Goal: Task Accomplishment & Management: Manage account settings

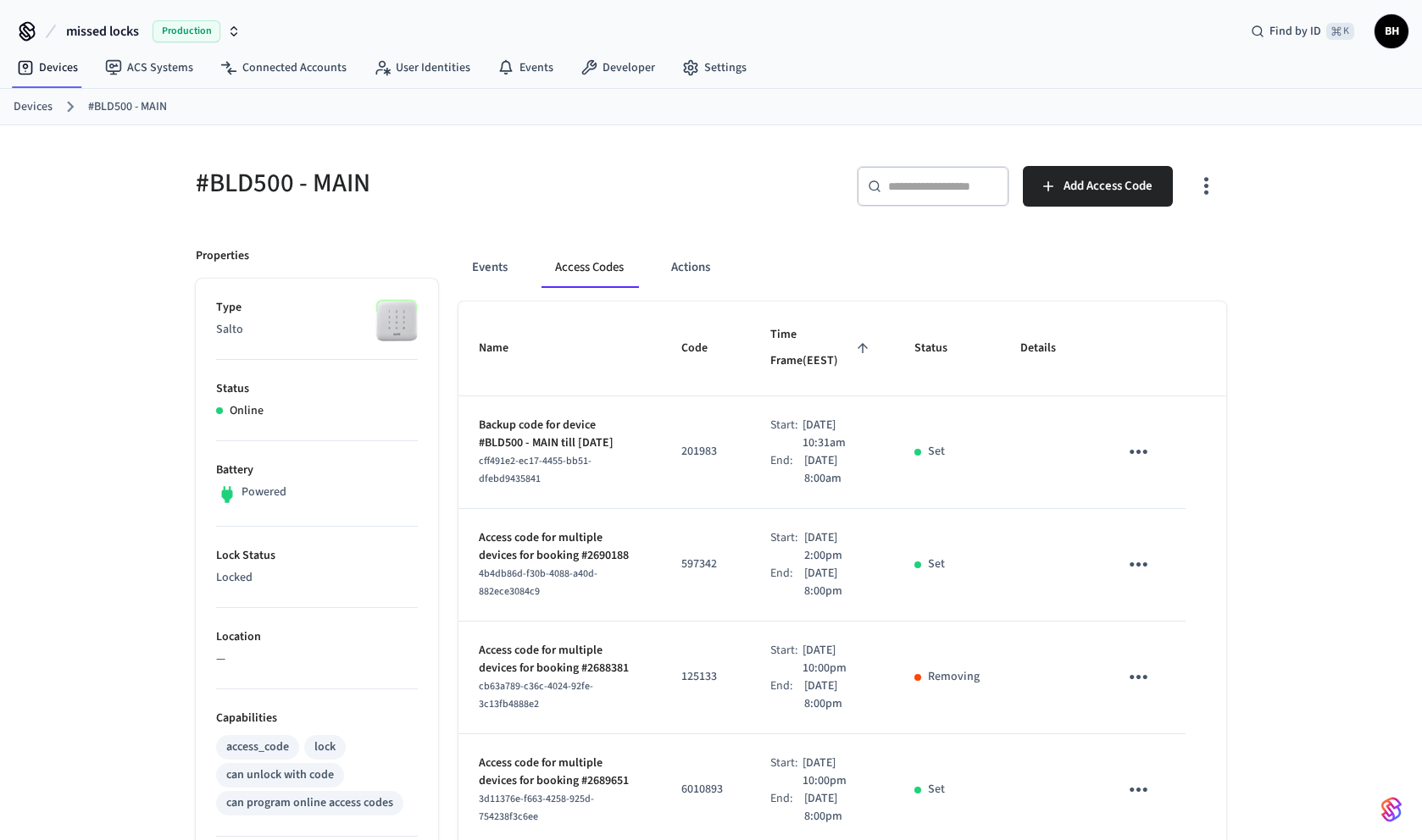
click at [890, 184] on input "text" at bounding box center [943, 186] width 110 height 17
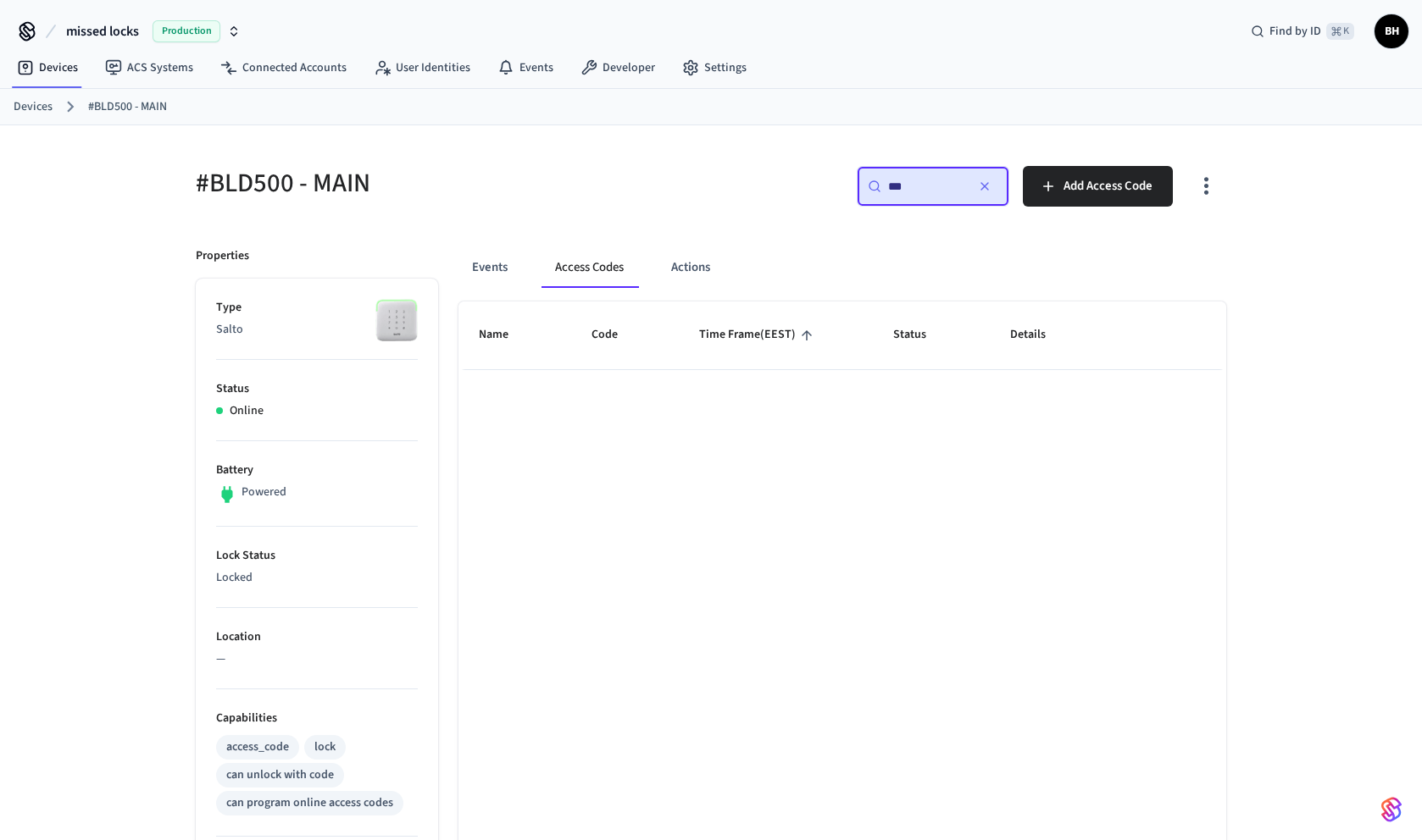
type input "***"
click at [42, 108] on link "Devices" at bounding box center [33, 107] width 39 height 18
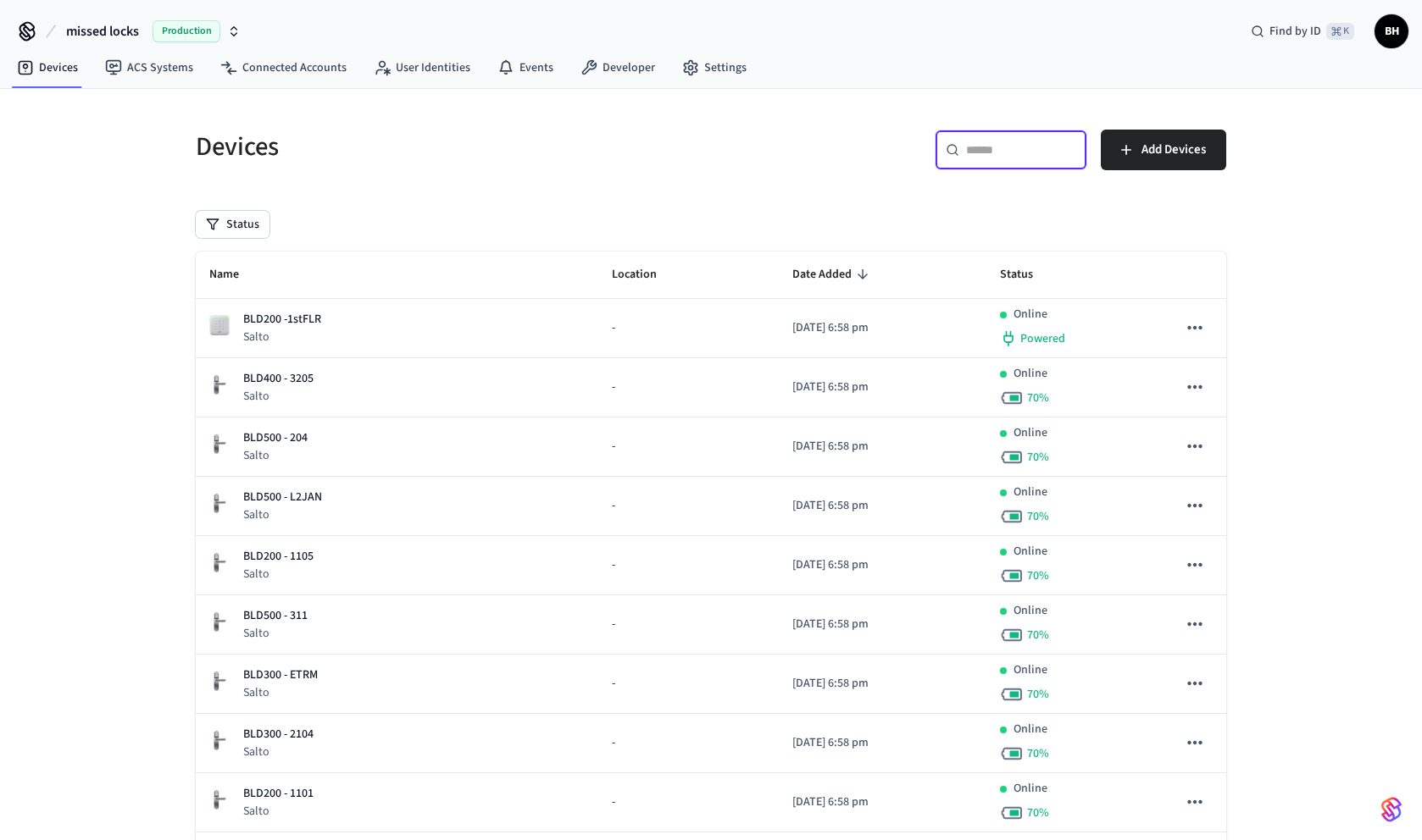
click at [976, 149] on input "text" at bounding box center [1021, 150] width 110 height 17
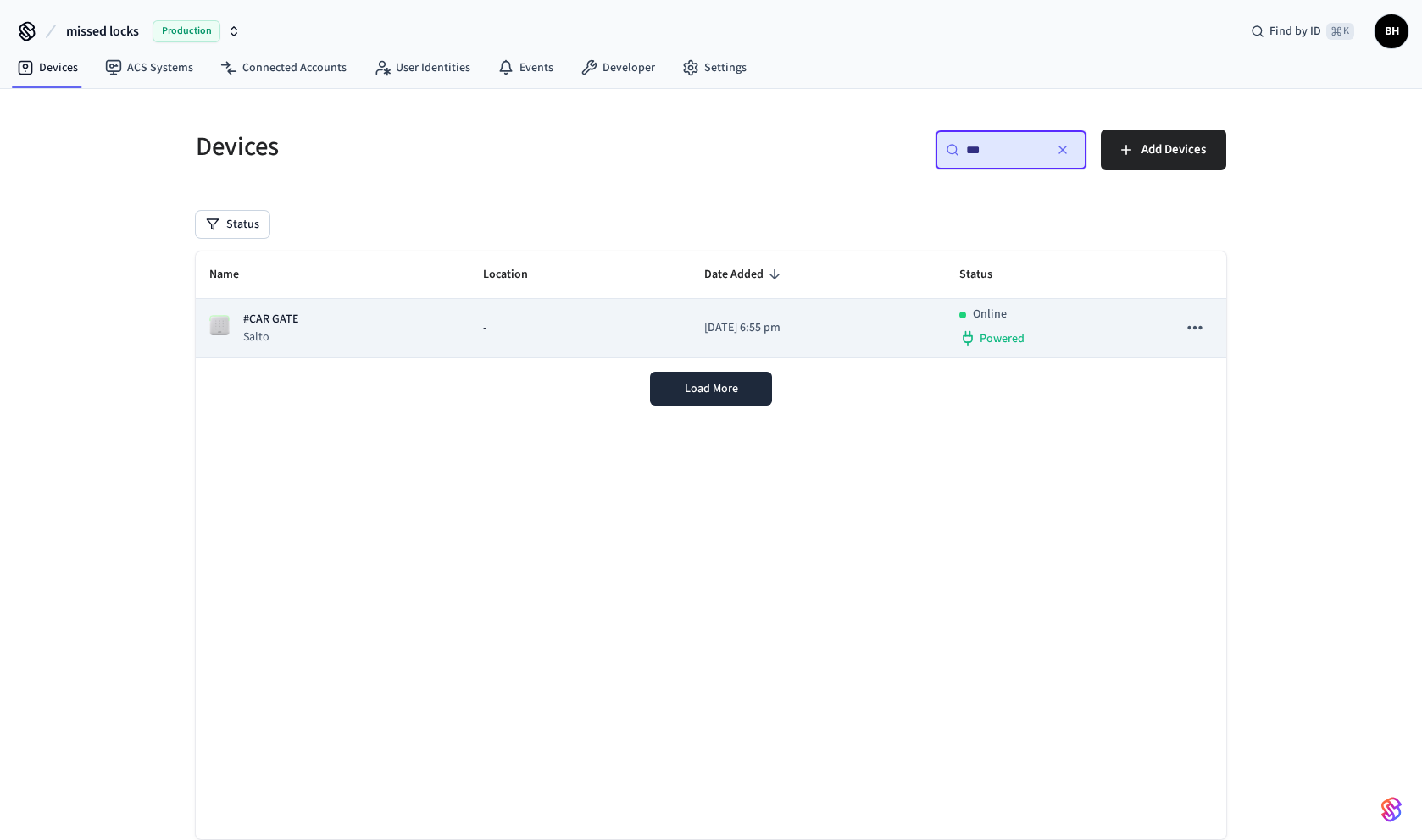
type input "***"
click at [284, 307] on td "#CAR GATE Salto" at bounding box center [333, 329] width 274 height 59
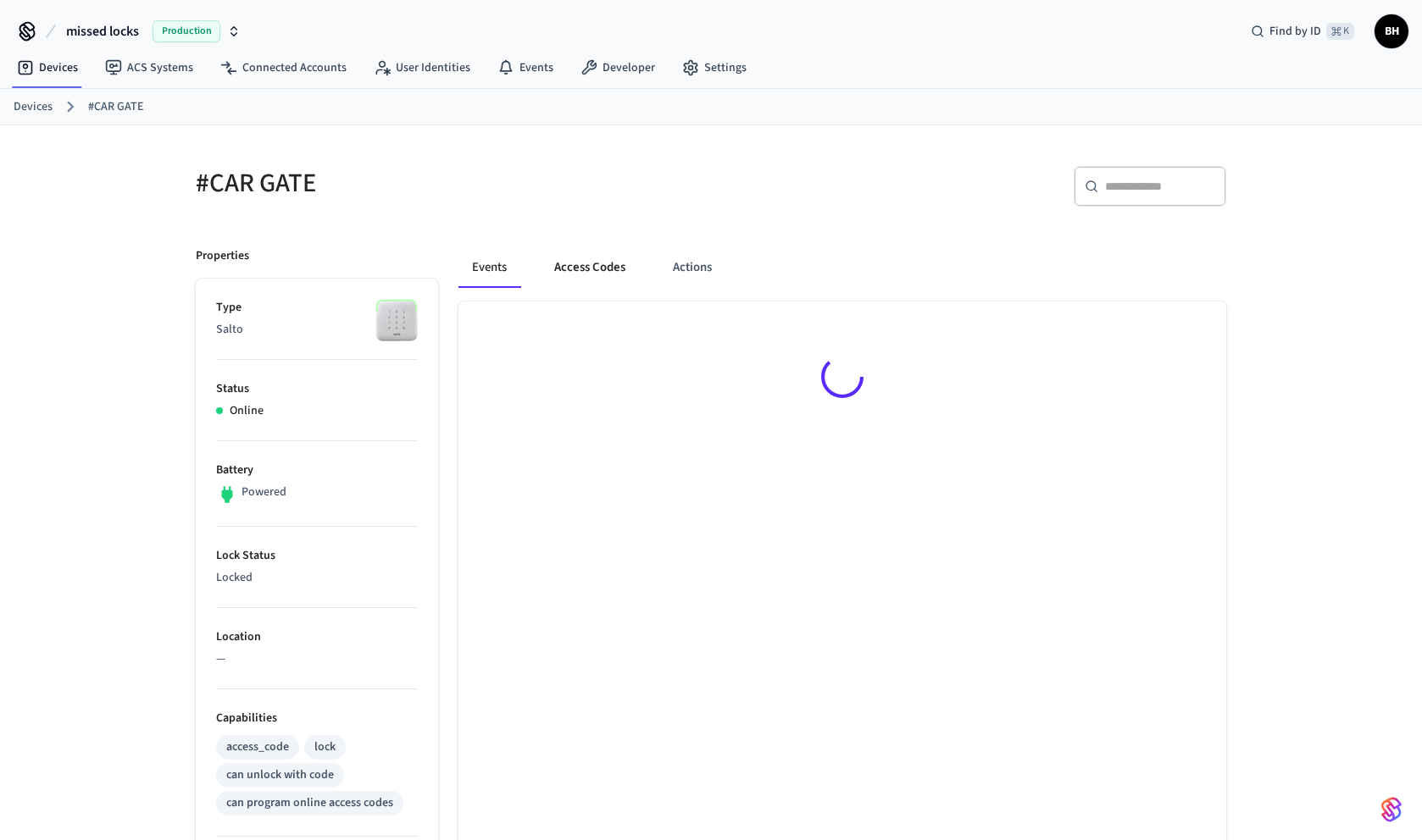
click at [580, 263] on button "Access Codes" at bounding box center [589, 267] width 98 height 41
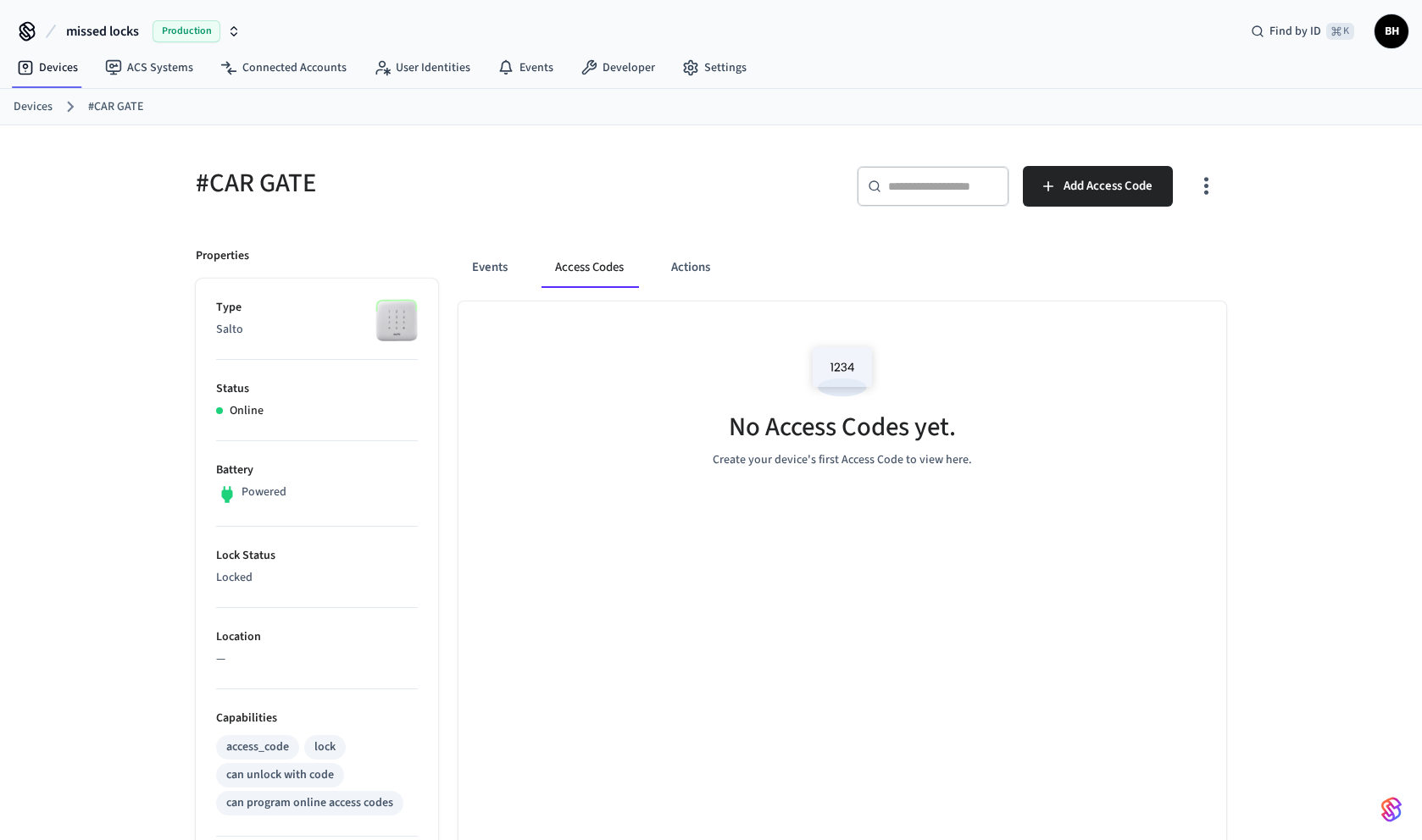
click at [580, 269] on button "Access Codes" at bounding box center [589, 267] width 95 height 41
click at [488, 265] on button "Events" at bounding box center [490, 267] width 62 height 41
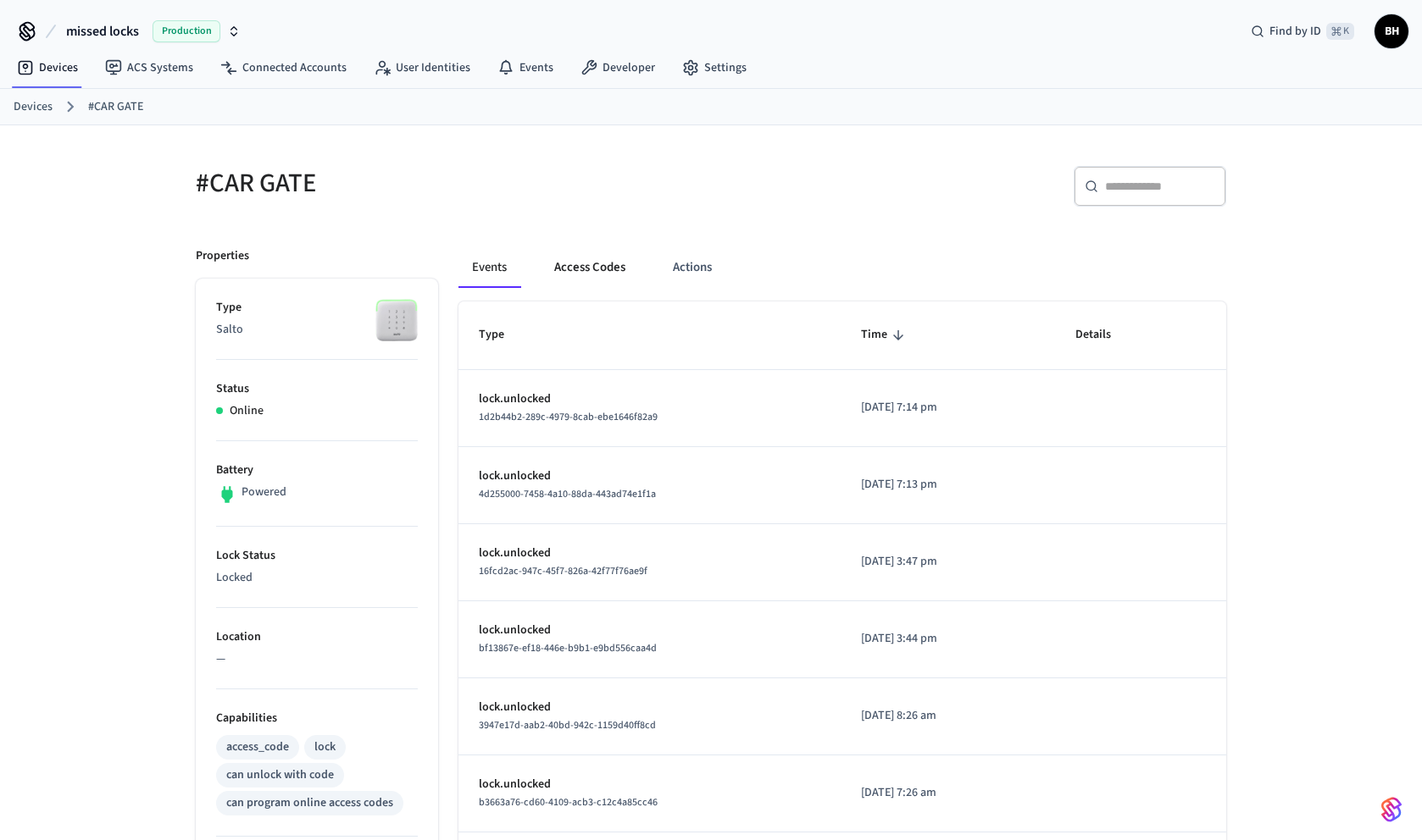
click at [593, 266] on button "Access Codes" at bounding box center [589, 267] width 98 height 41
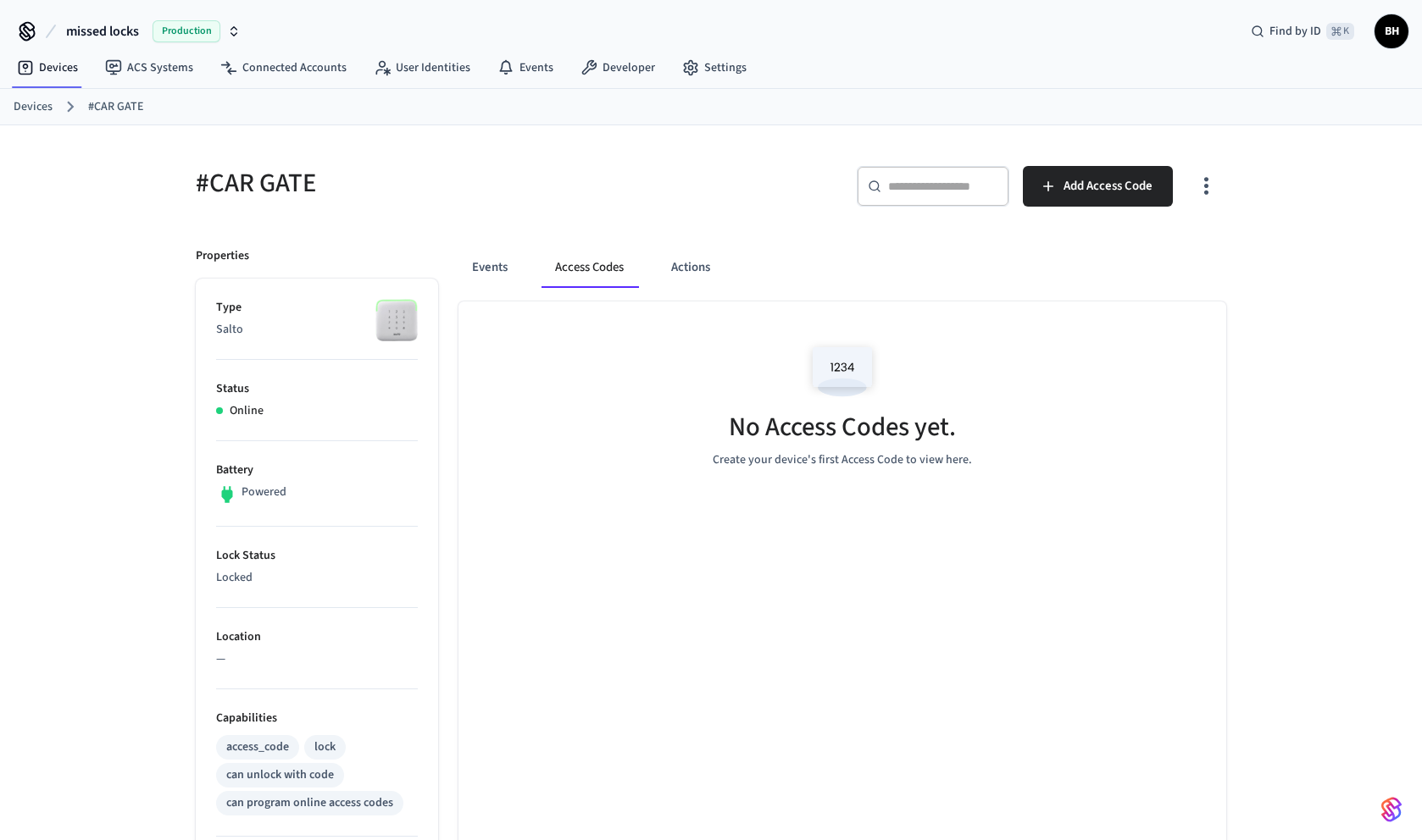
click at [593, 266] on button "Access Codes" at bounding box center [589, 267] width 95 height 41
click at [675, 273] on button "Actions" at bounding box center [690, 267] width 66 height 41
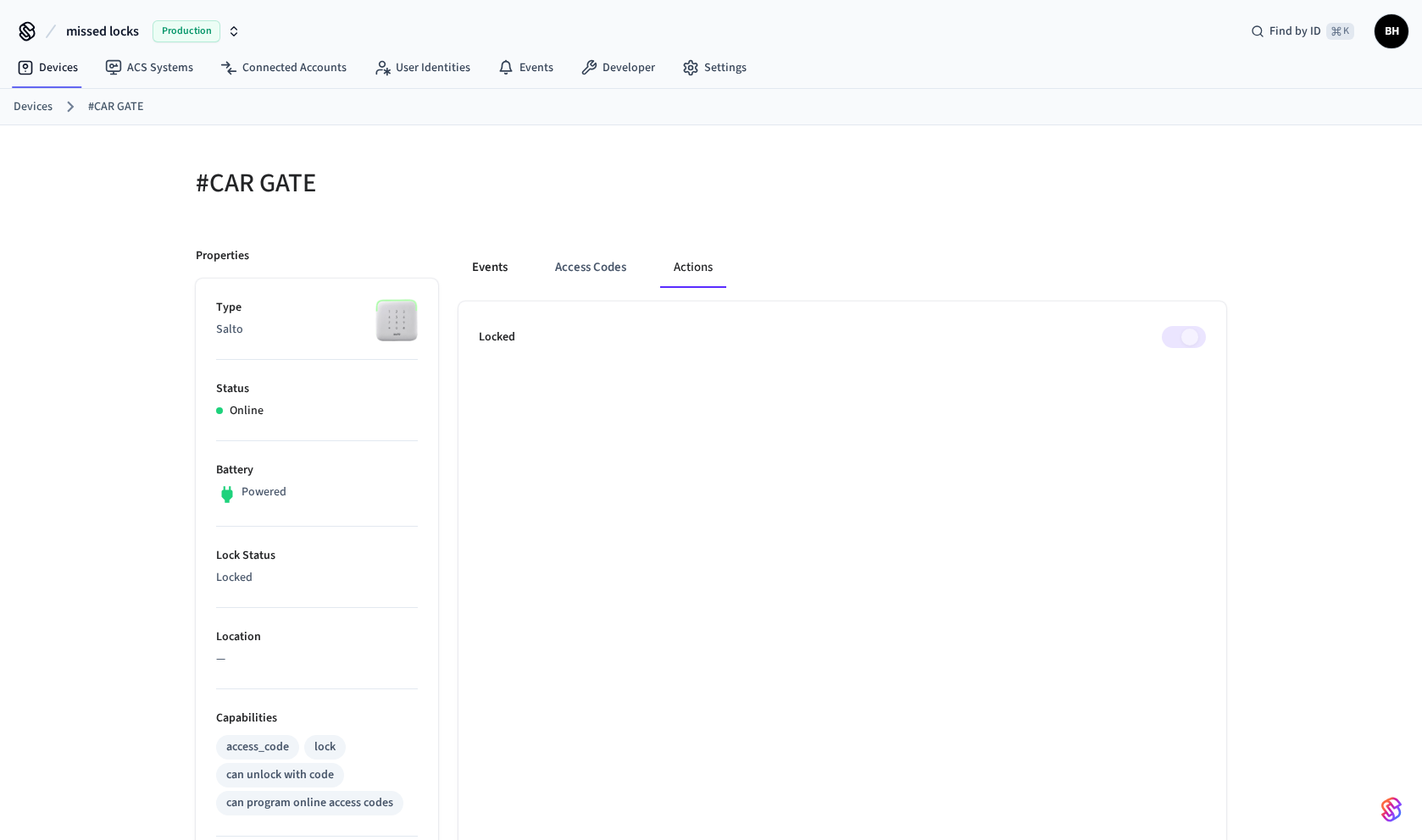
click at [495, 277] on button "Events" at bounding box center [490, 267] width 62 height 41
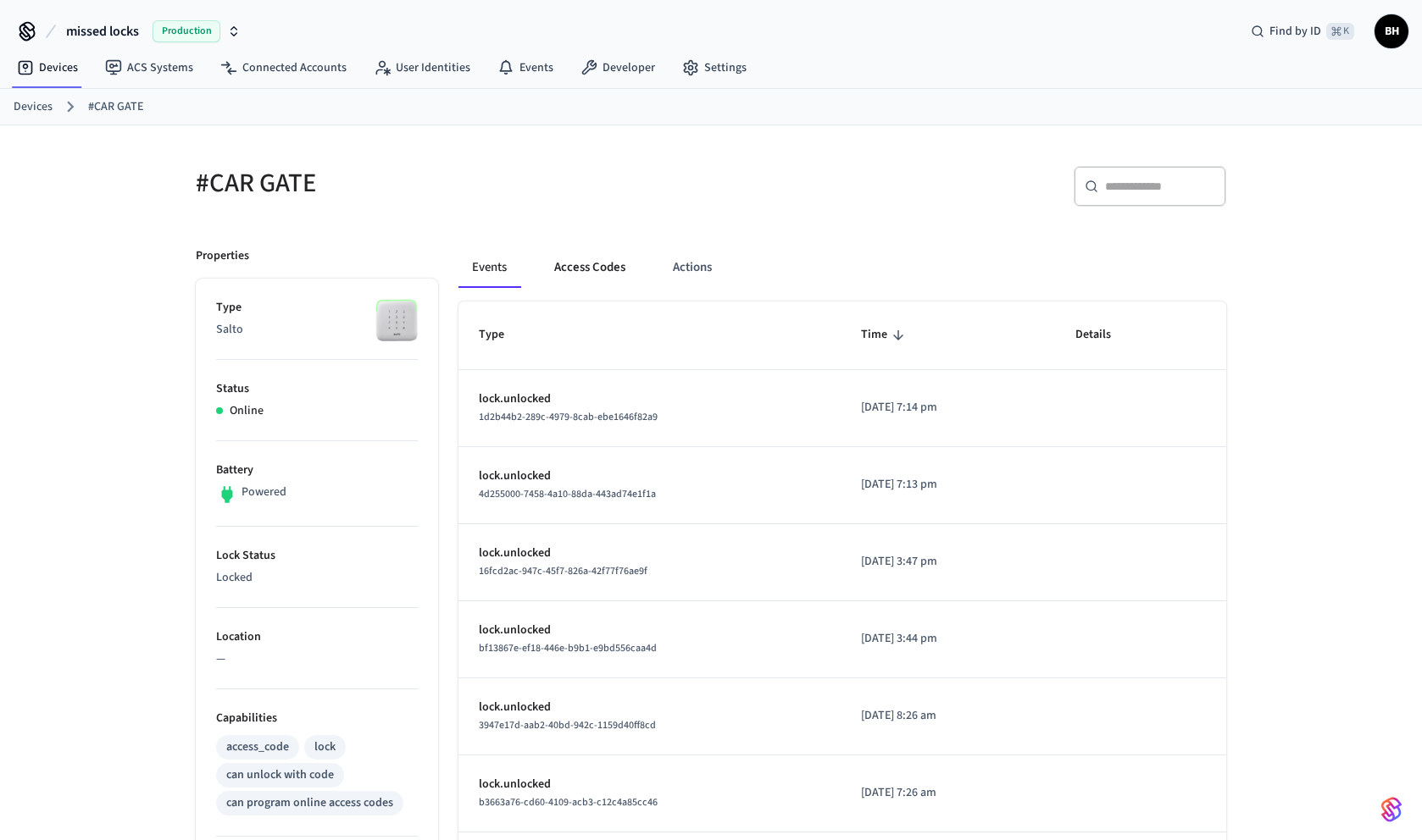
click at [613, 257] on button "Access Codes" at bounding box center [589, 267] width 98 height 41
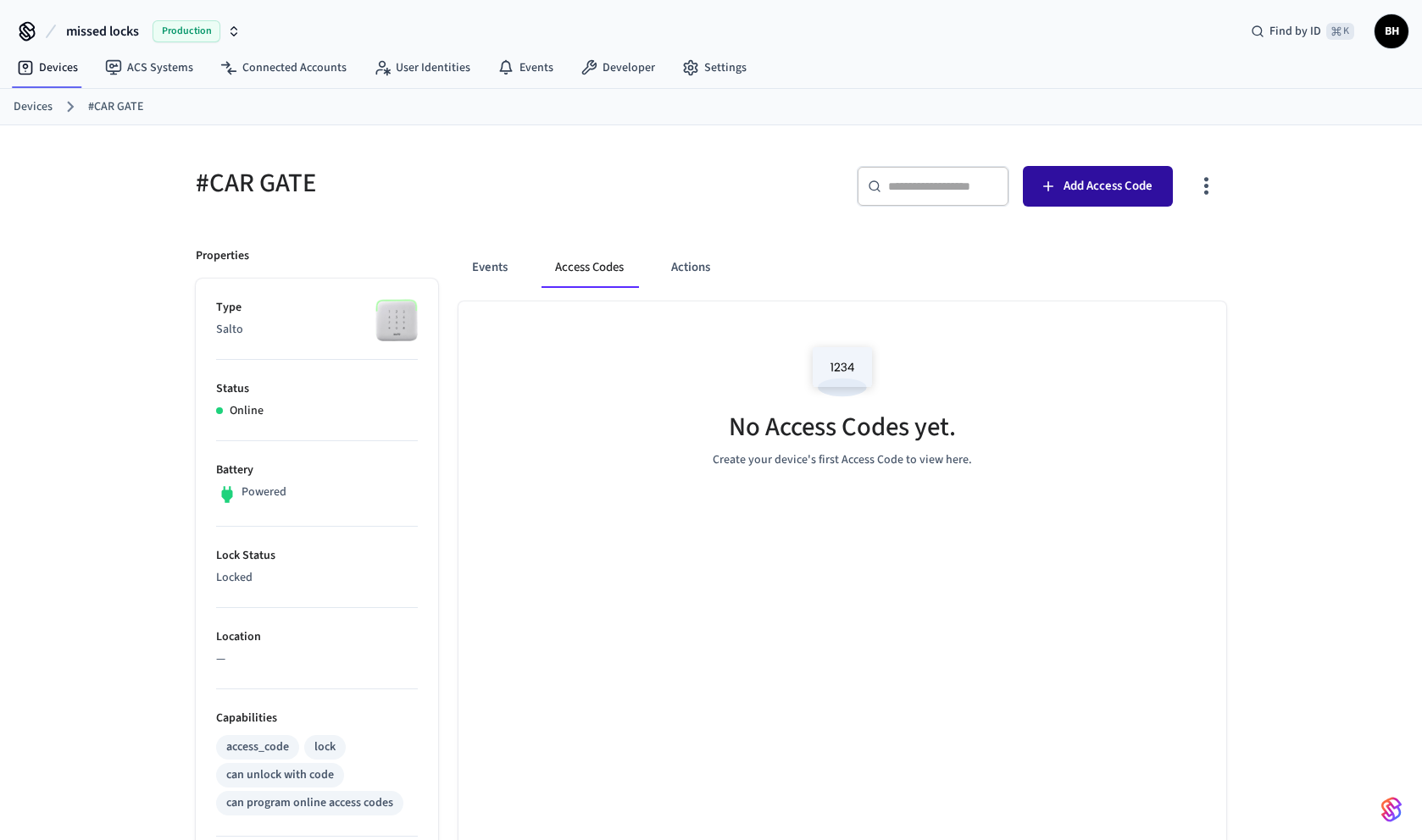
click at [1068, 202] on button "Add Access Code" at bounding box center [1097, 186] width 150 height 41
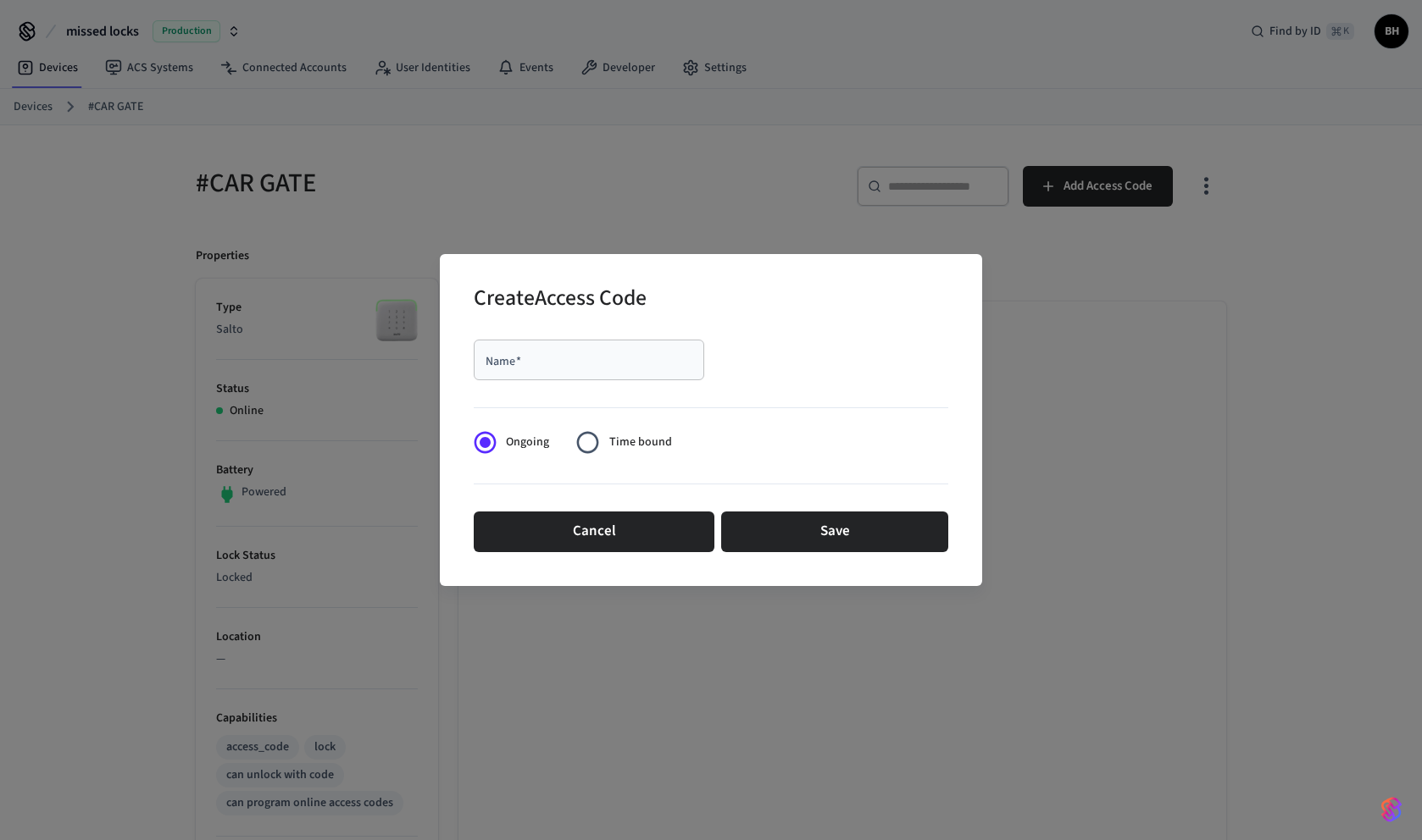
click at [570, 372] on div "Name   *" at bounding box center [589, 360] width 231 height 41
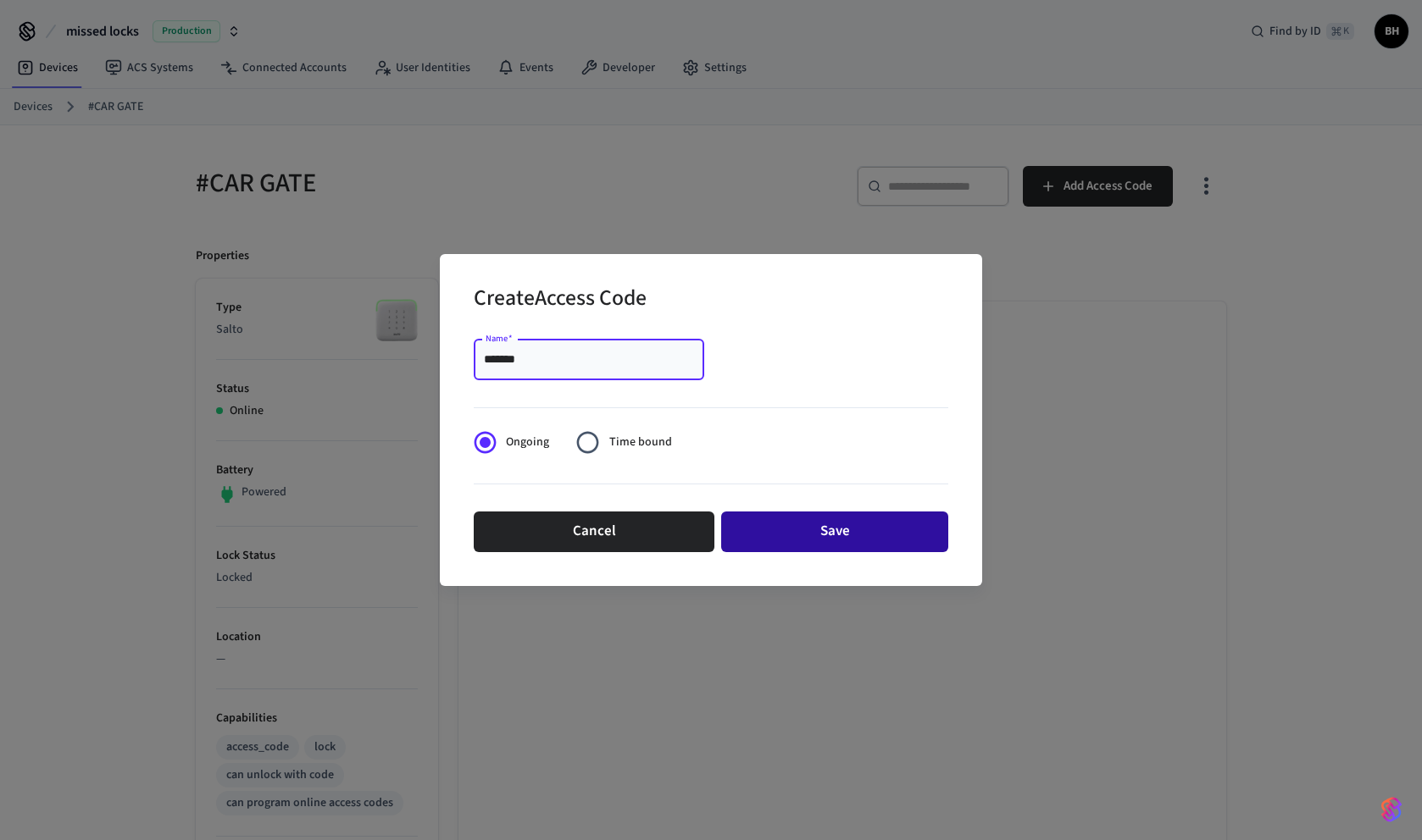
type input "*******"
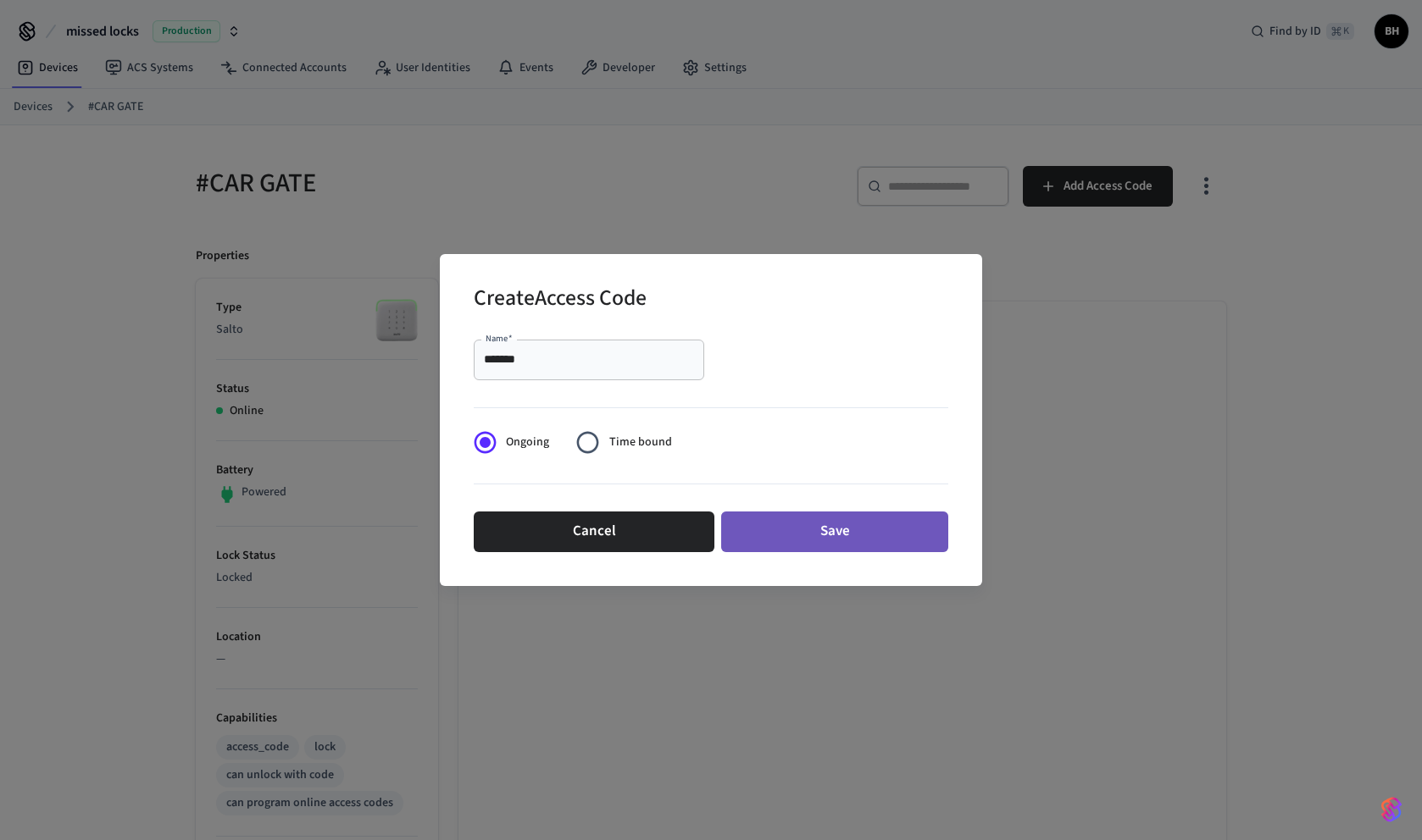
click at [809, 543] on button "Save" at bounding box center [835, 531] width 227 height 41
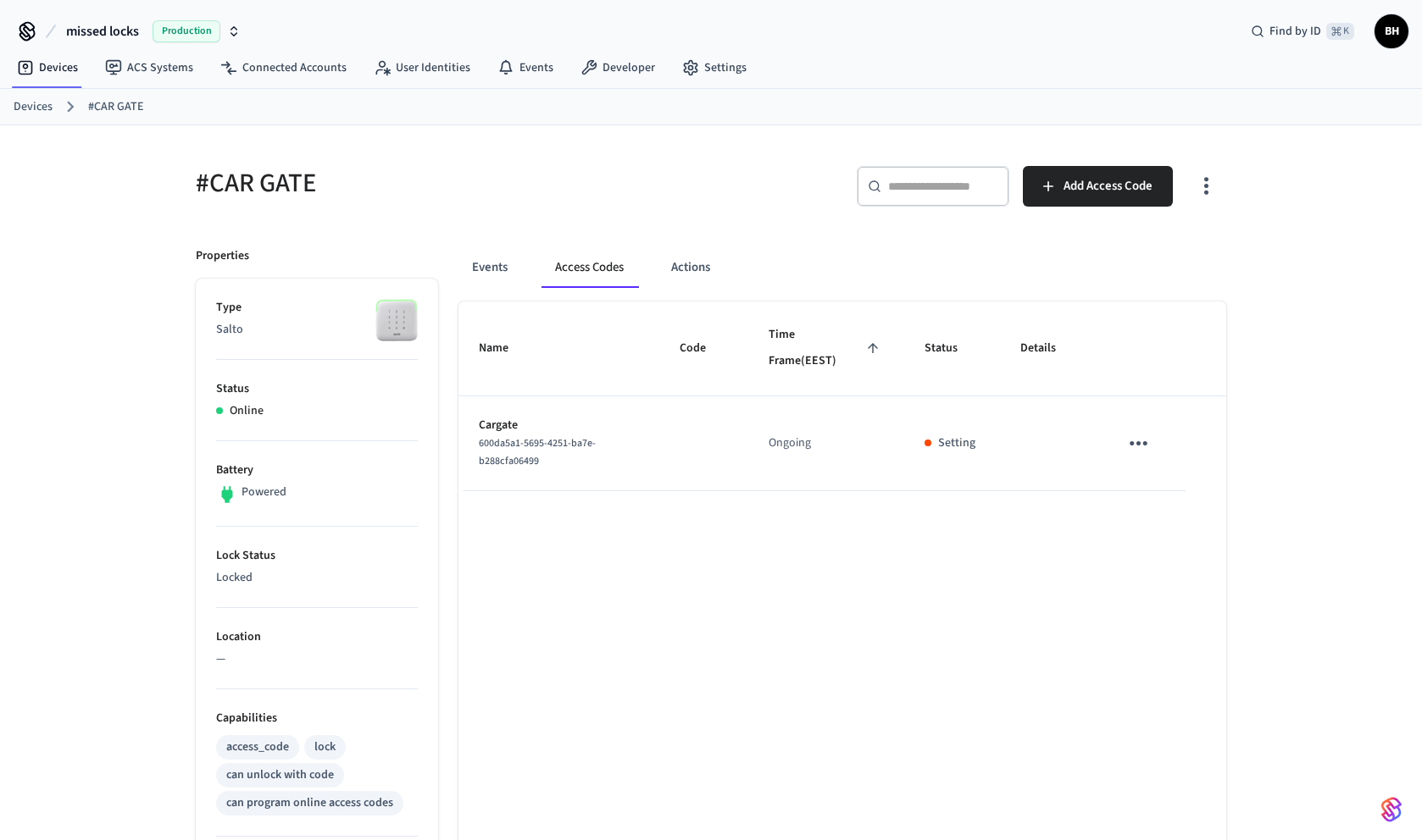
click at [502, 436] on span "600da5a1-5695-4251-ba7e-b288cfa06499" at bounding box center [537, 452] width 117 height 32
click at [700, 446] on p "134302" at bounding box center [704, 443] width 49 height 18
copy p "134302"
click at [491, 270] on button "Events" at bounding box center [490, 267] width 62 height 41
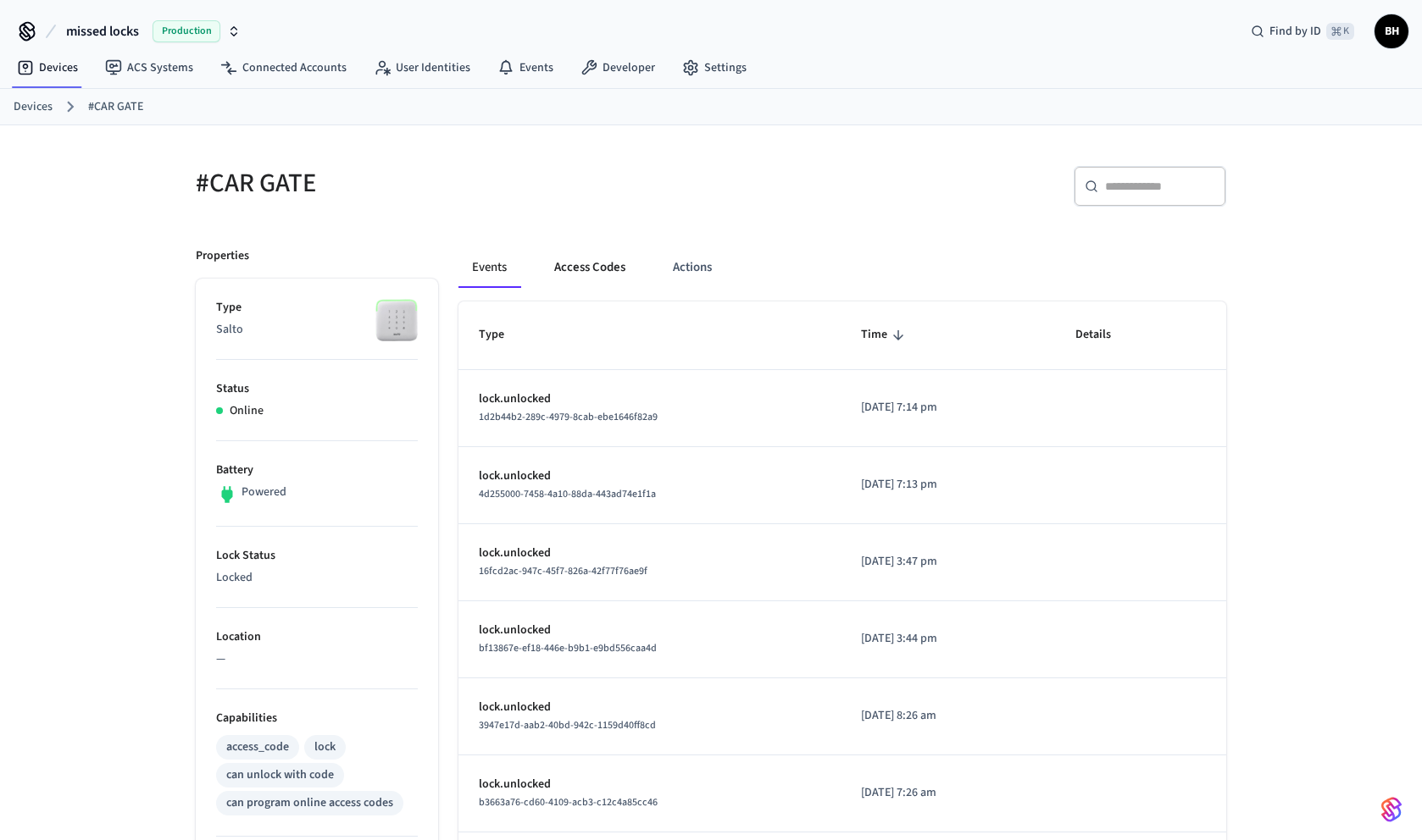
click at [585, 269] on button "Access Codes" at bounding box center [589, 267] width 98 height 41
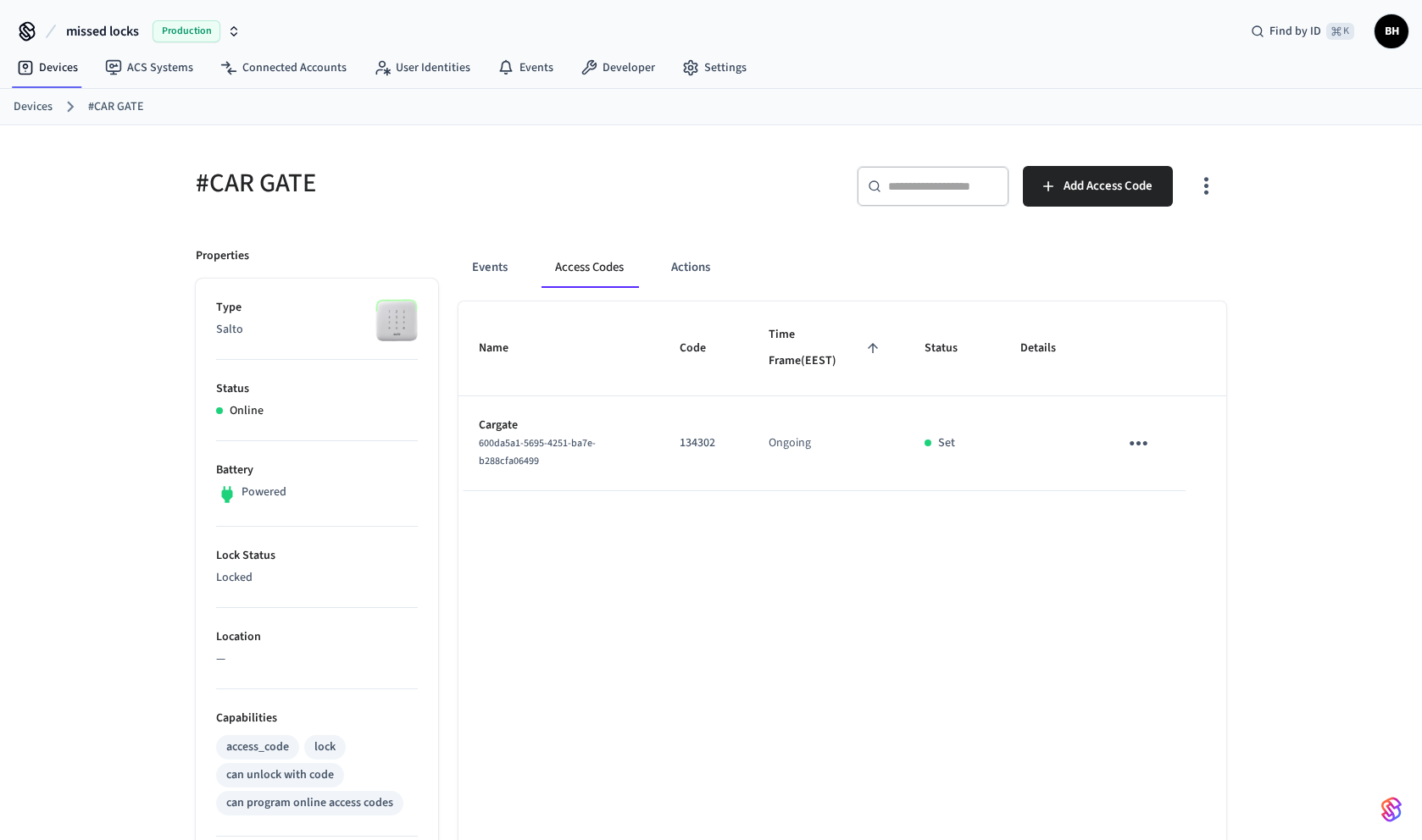
click at [703, 445] on p "134302" at bounding box center [704, 443] width 49 height 18
copy p "134302"
click at [1154, 445] on button "sticky table" at bounding box center [1138, 444] width 40 height 40
click at [1004, 548] on div at bounding box center [711, 420] width 1422 height 840
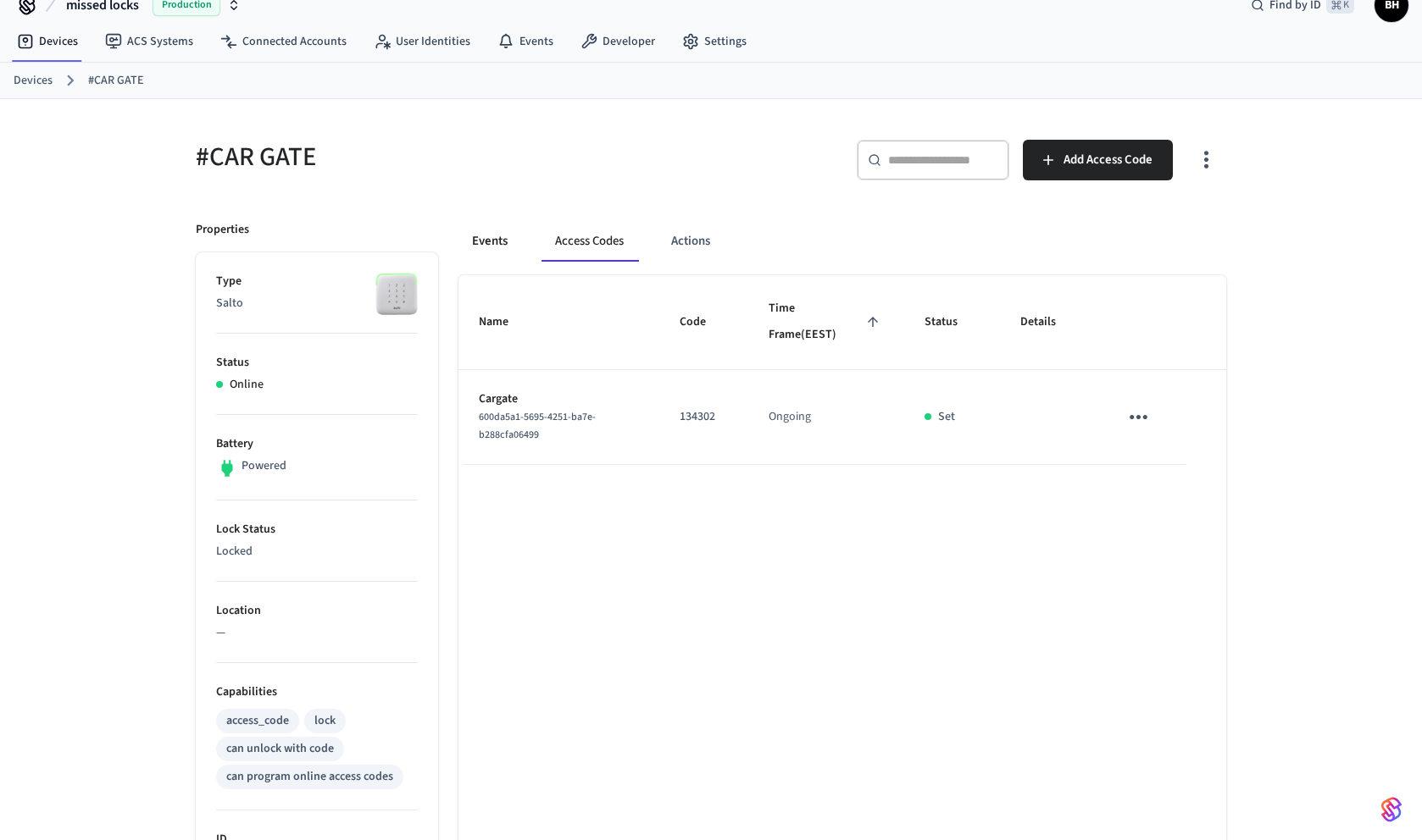
scroll to position [31, 0]
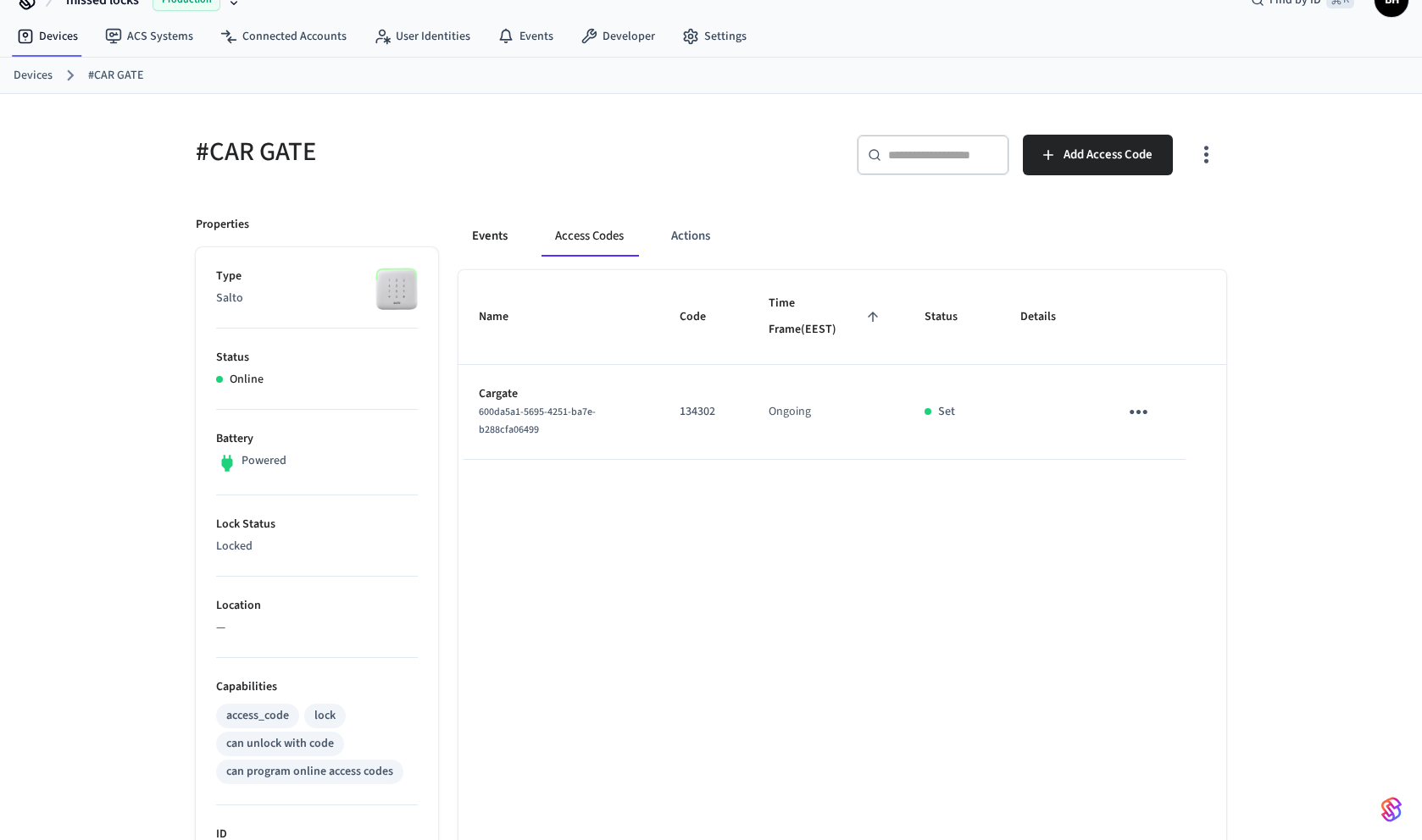
click at [490, 252] on button "Events" at bounding box center [490, 236] width 62 height 41
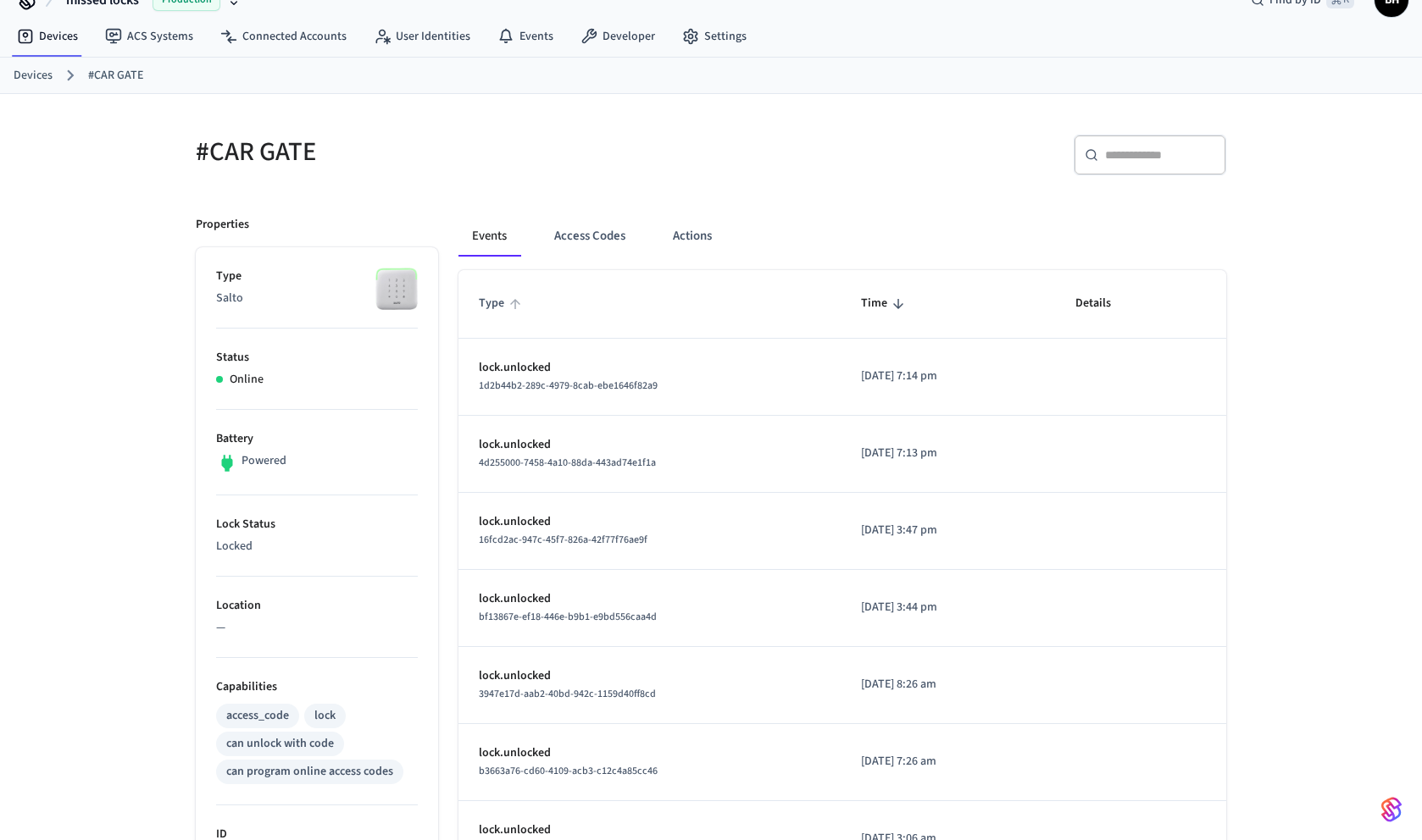
scroll to position [0, 0]
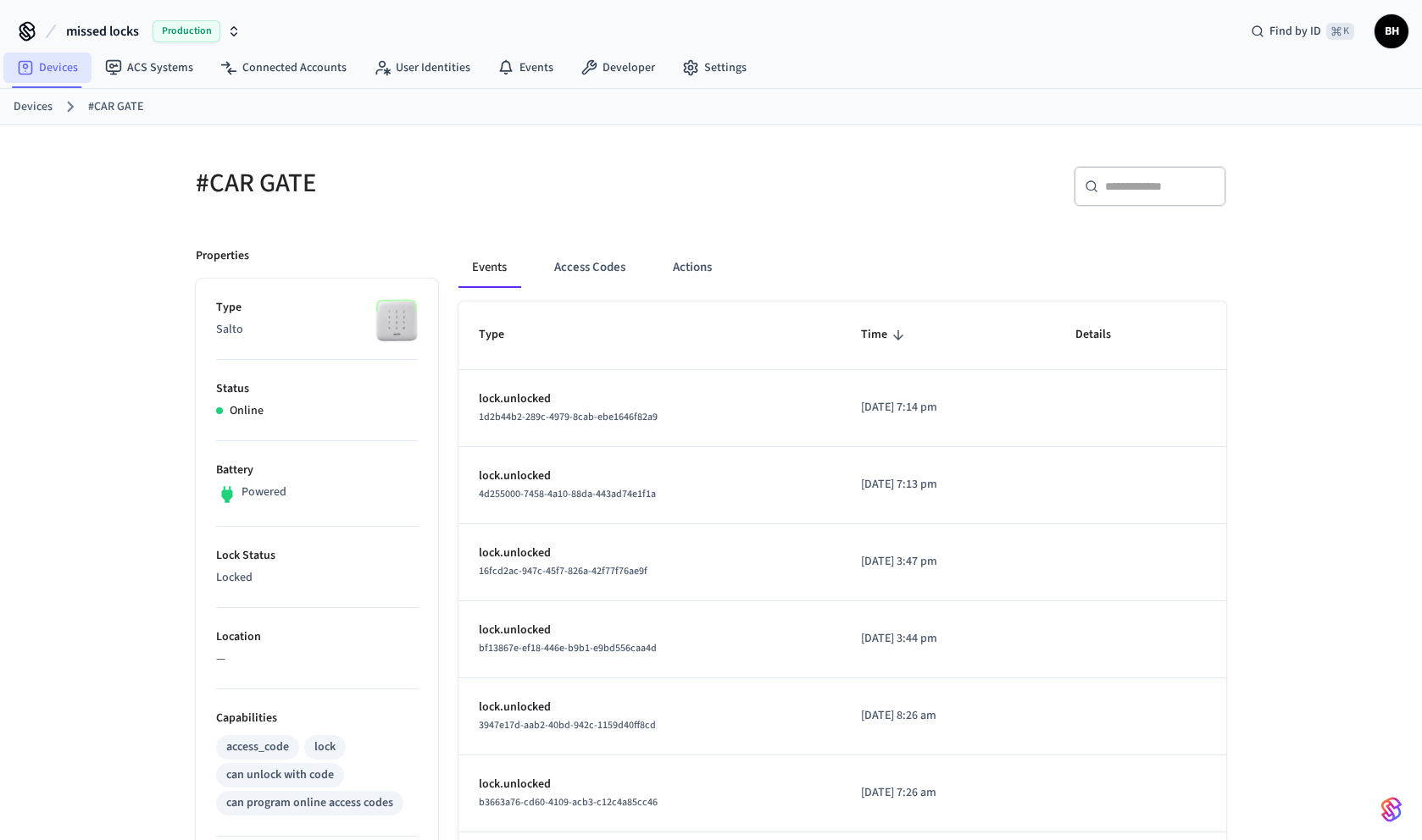
click at [56, 70] on link "Devices" at bounding box center [48, 68] width 88 height 30
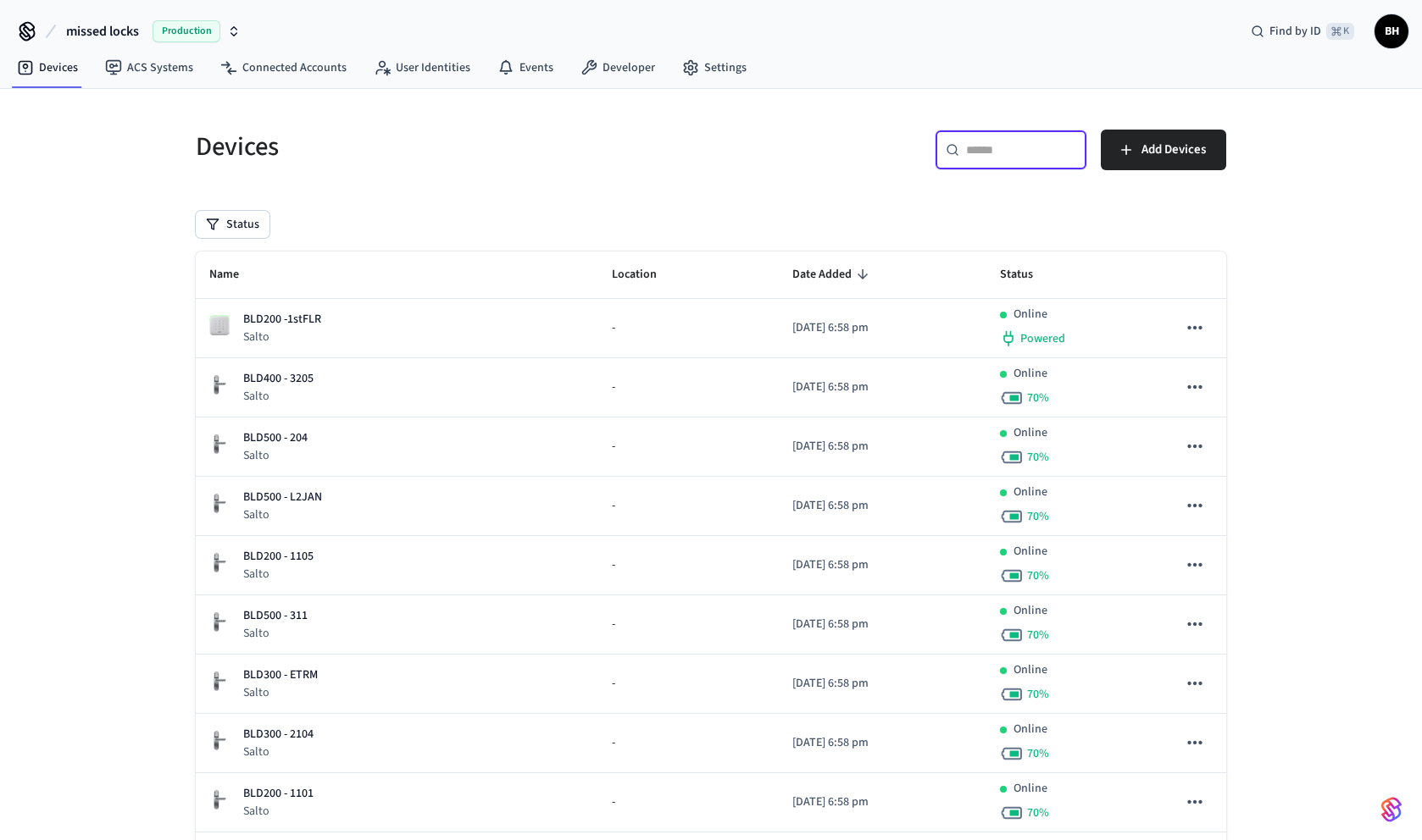
click at [1001, 150] on input "text" at bounding box center [1021, 150] width 110 height 17
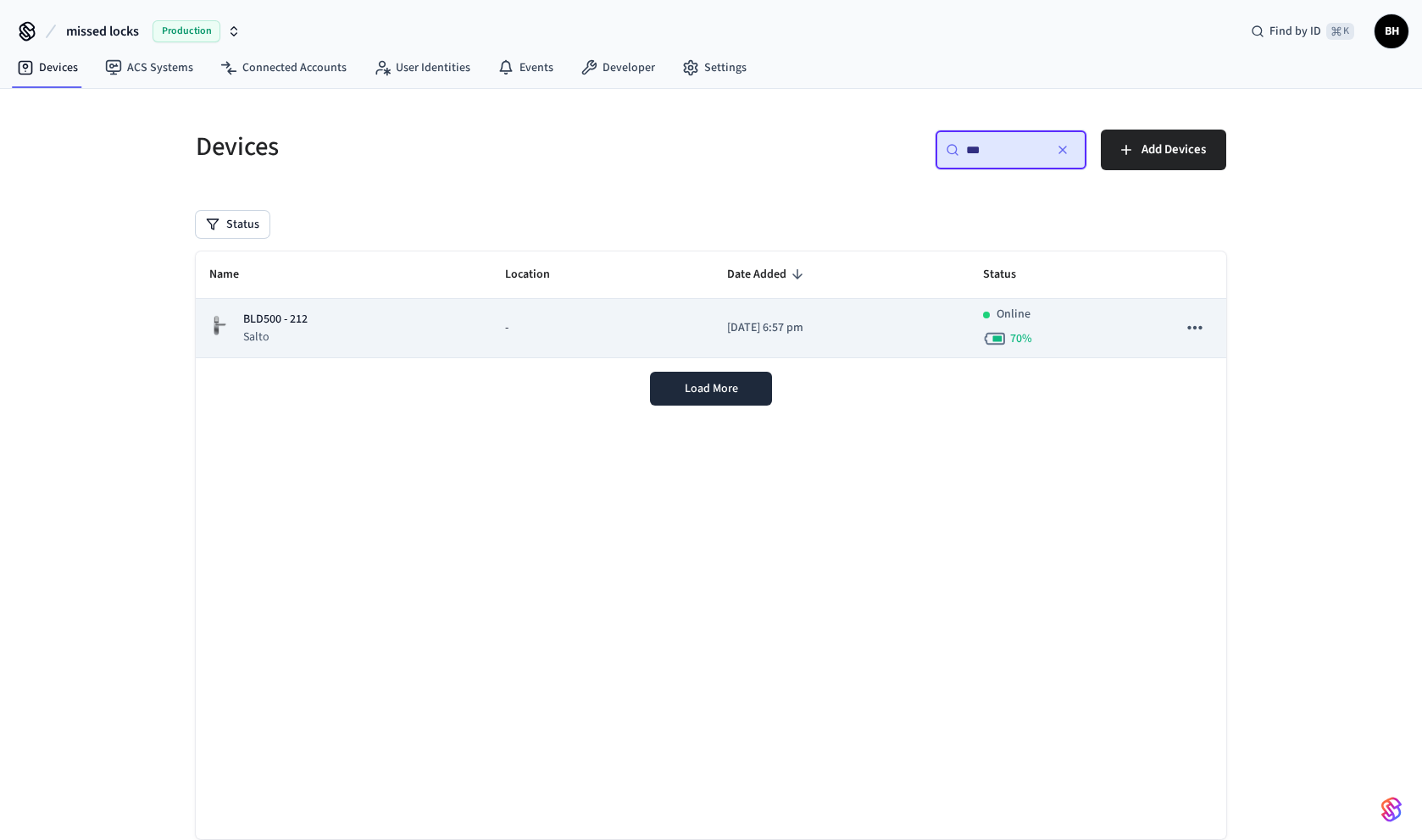
type input "***"
click at [351, 318] on div "BLD500 - 212 Salto" at bounding box center [343, 329] width 269 height 35
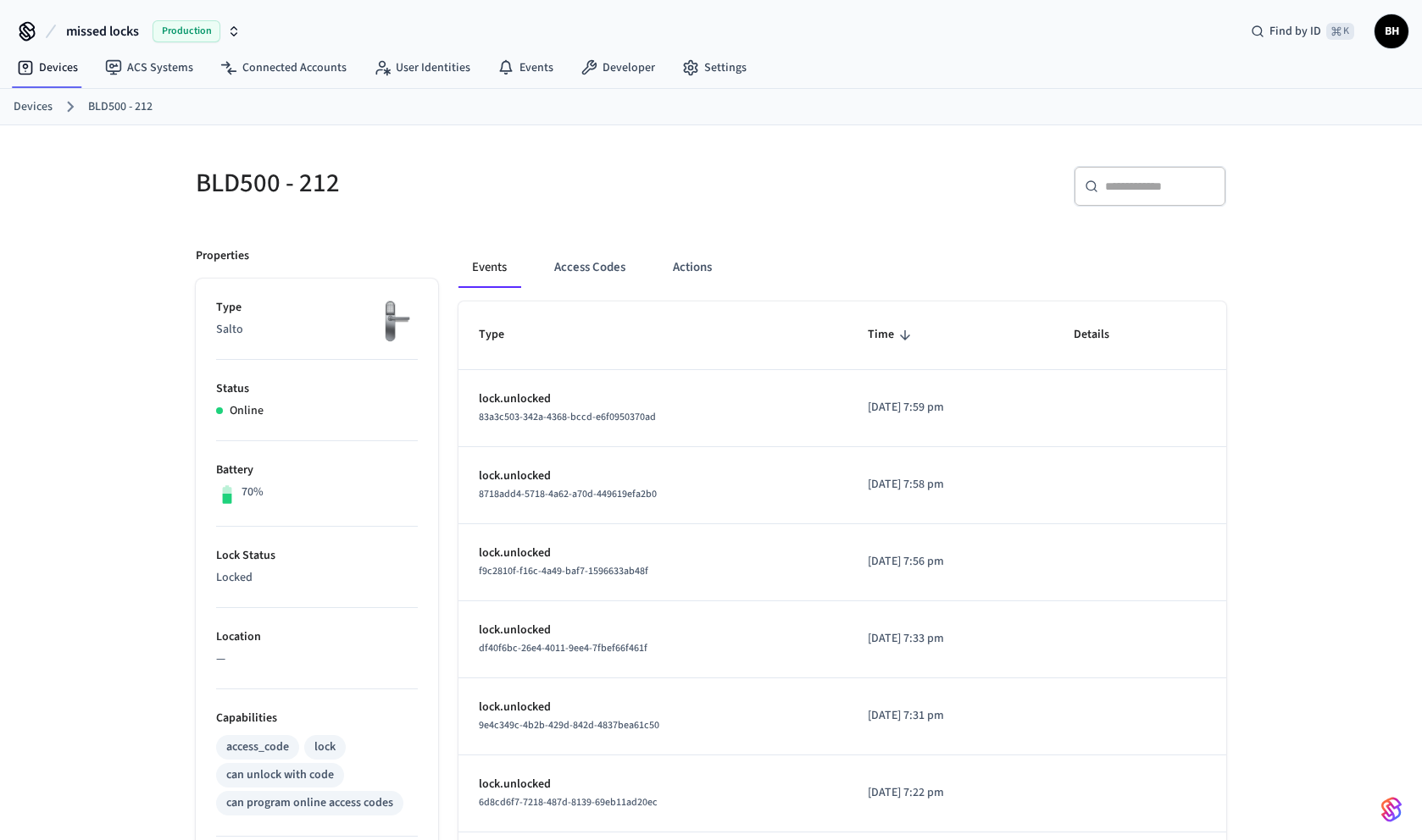
click at [1110, 195] on div "​ ​" at bounding box center [1150, 186] width 153 height 41
paste input "**********"
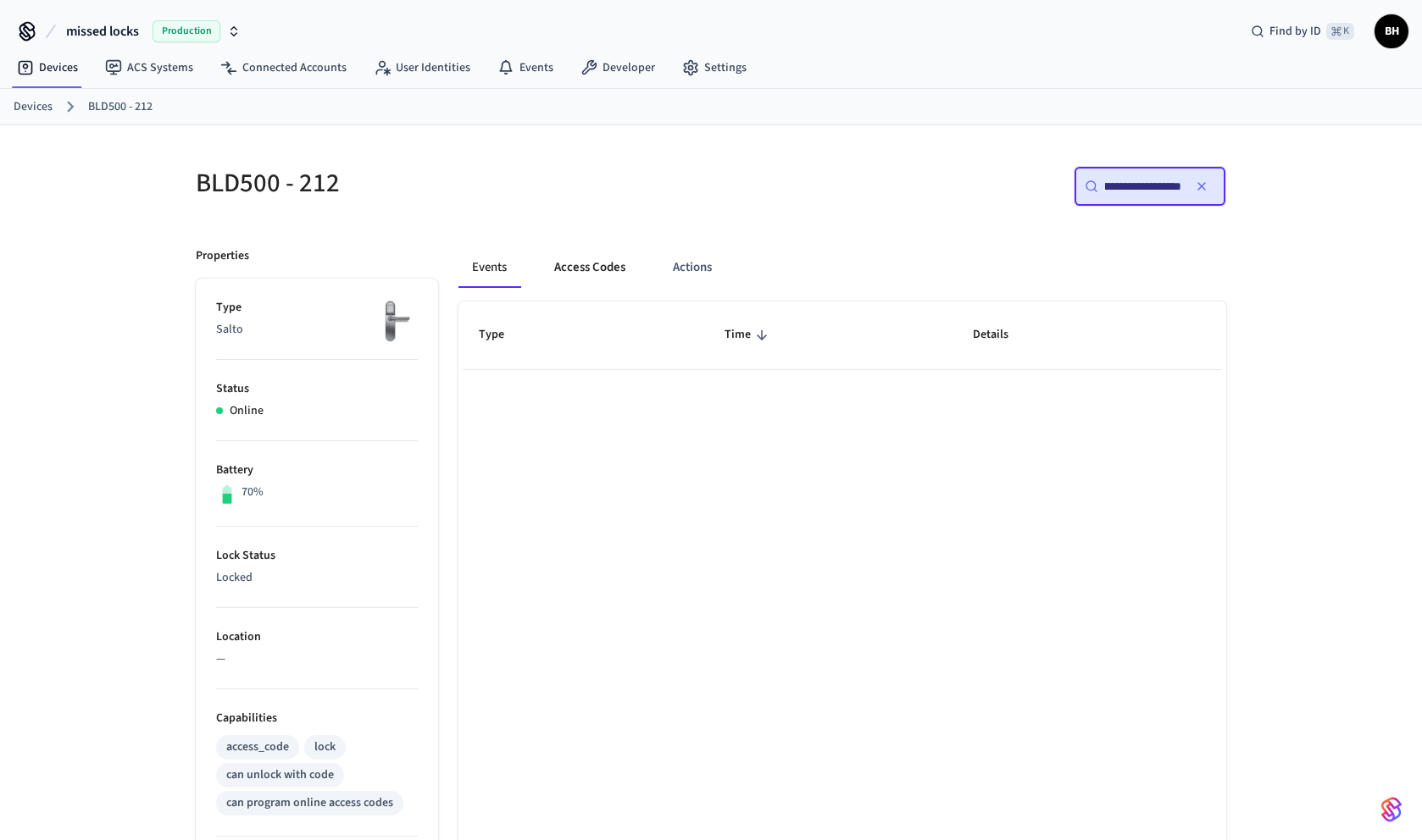
type input "**********"
click at [603, 267] on button "Access Codes" at bounding box center [589, 267] width 98 height 41
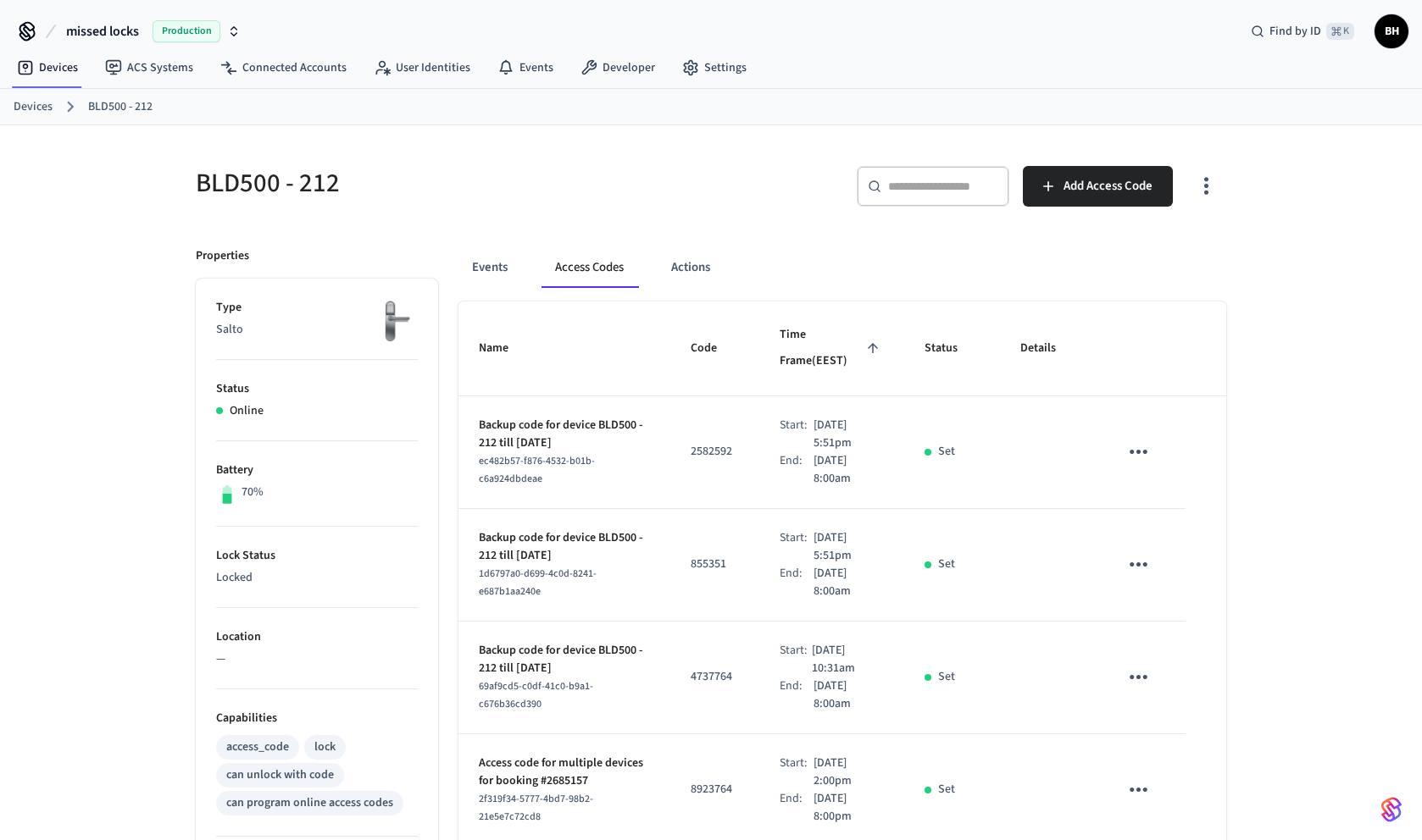
click at [936, 192] on input "text" at bounding box center [943, 186] width 110 height 17
paste input "**********"
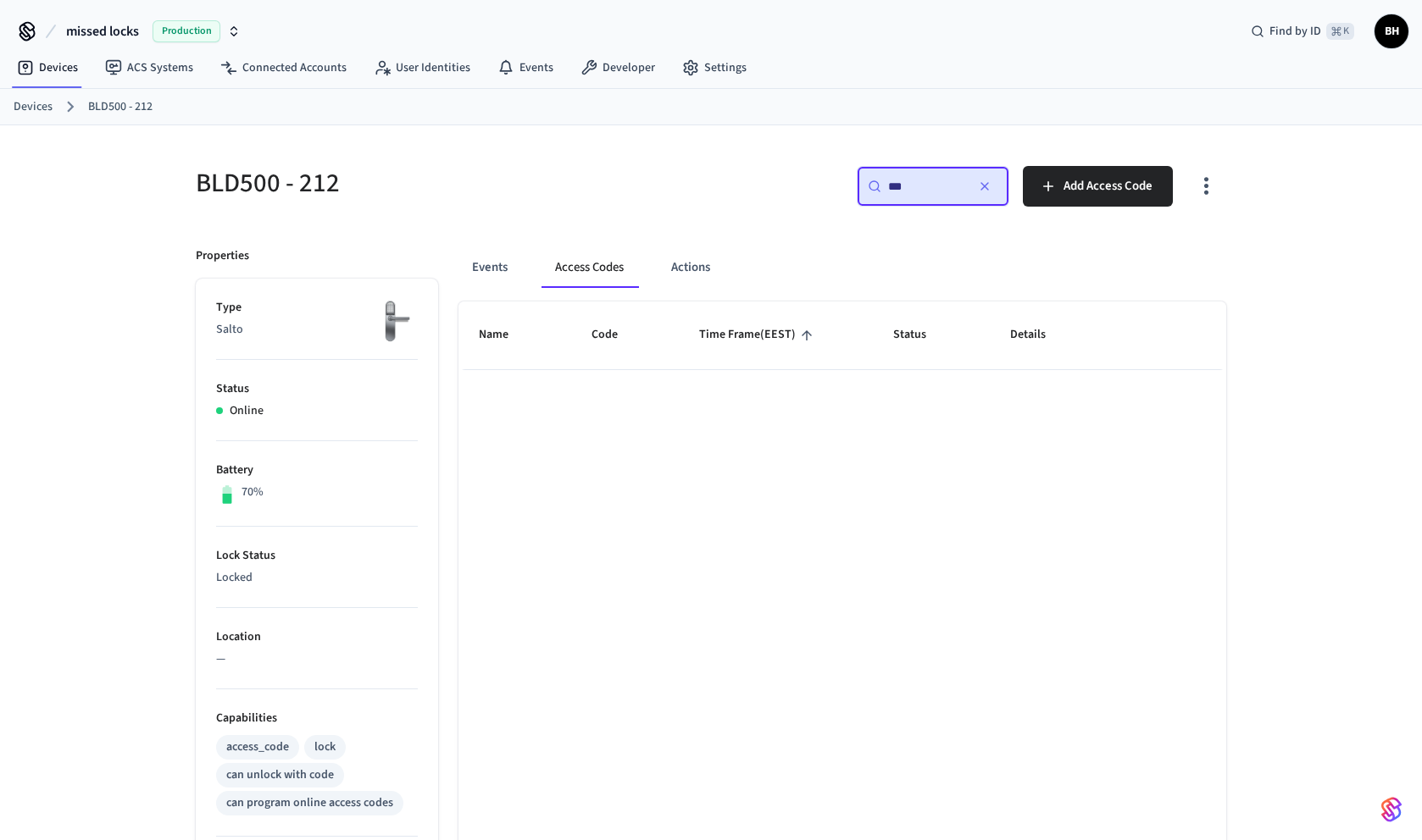
type input "*"
click at [991, 187] on button "button" at bounding box center [984, 186] width 27 height 27
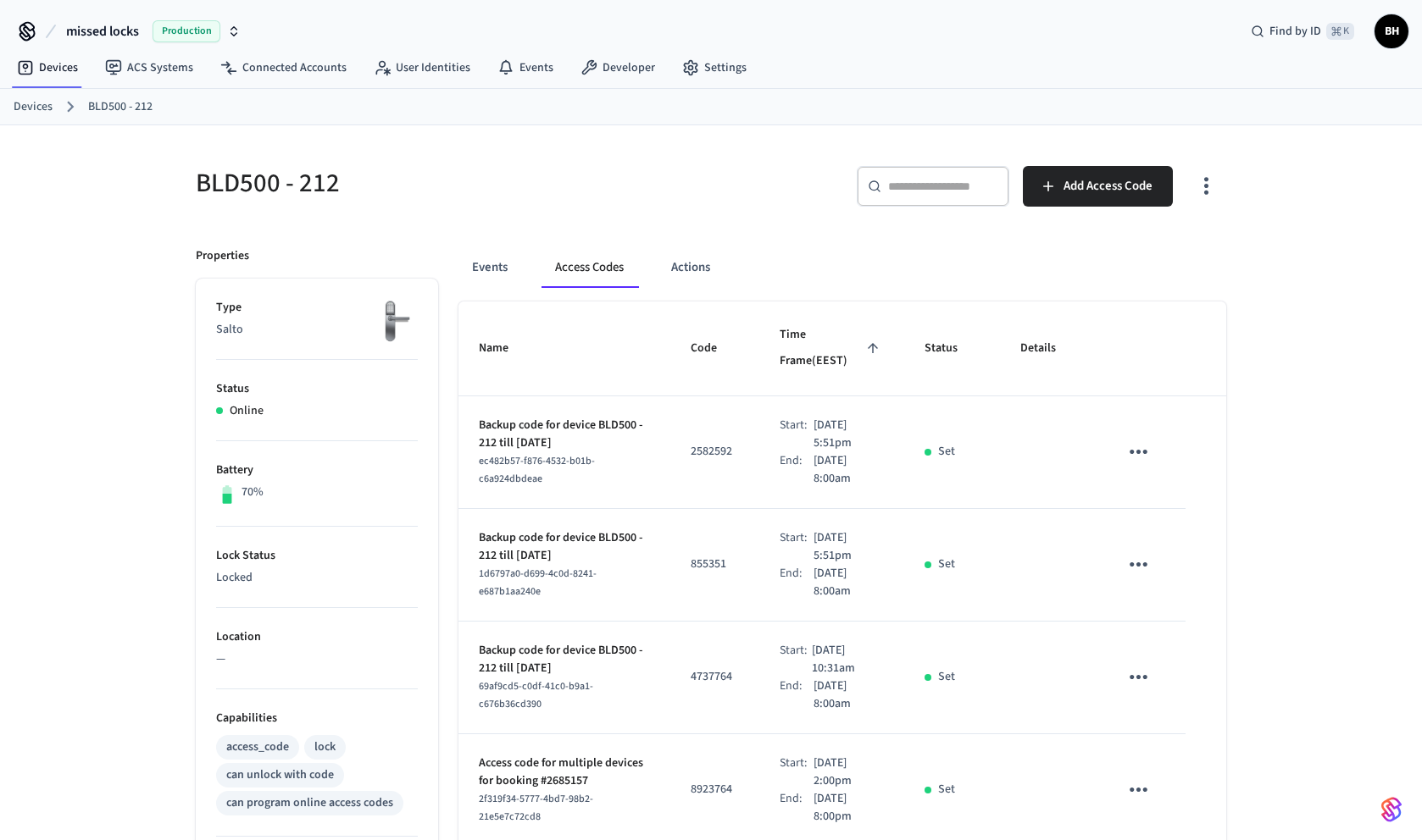
click at [897, 196] on div "​ ​" at bounding box center [933, 186] width 153 height 41
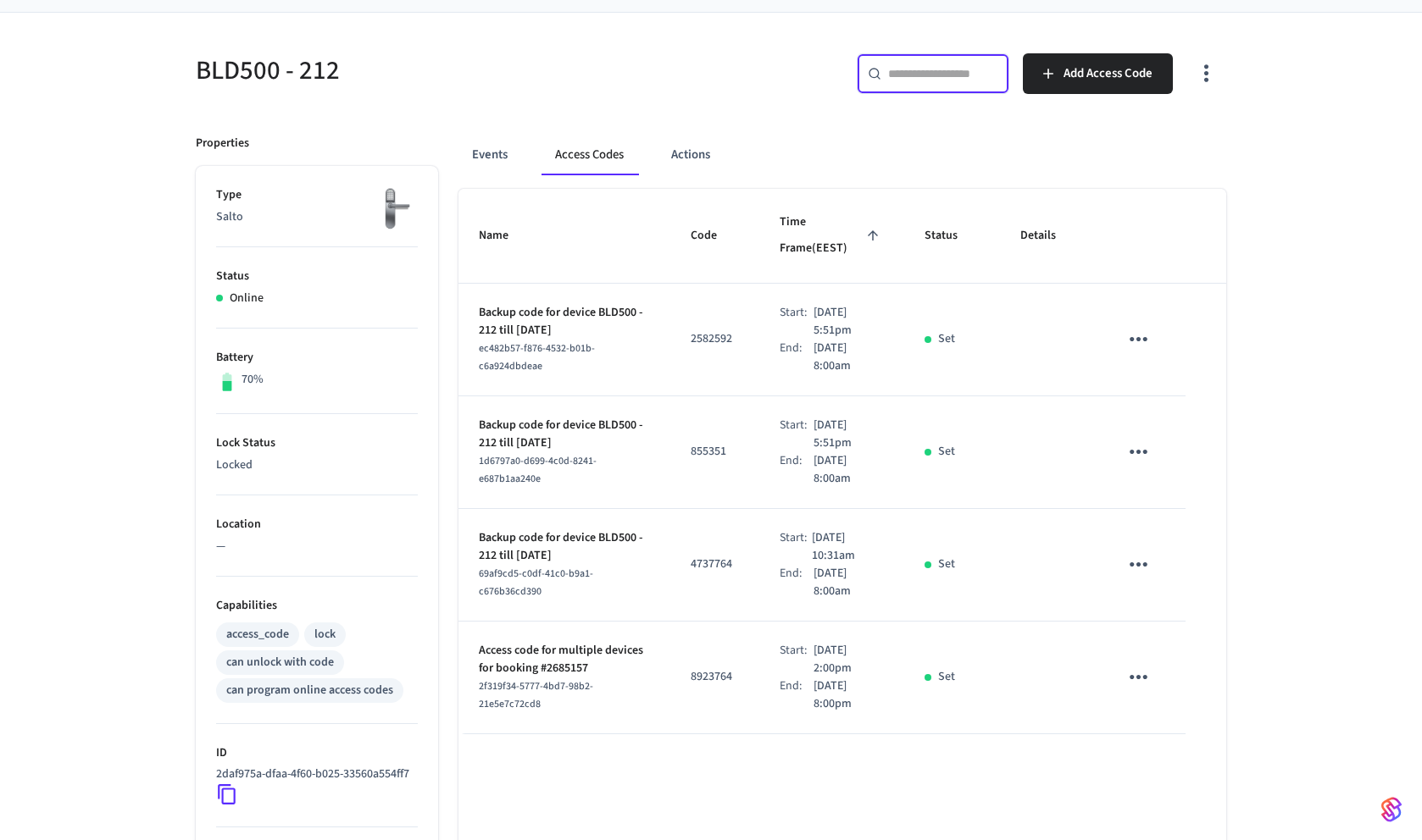
scroll to position [145, 0]
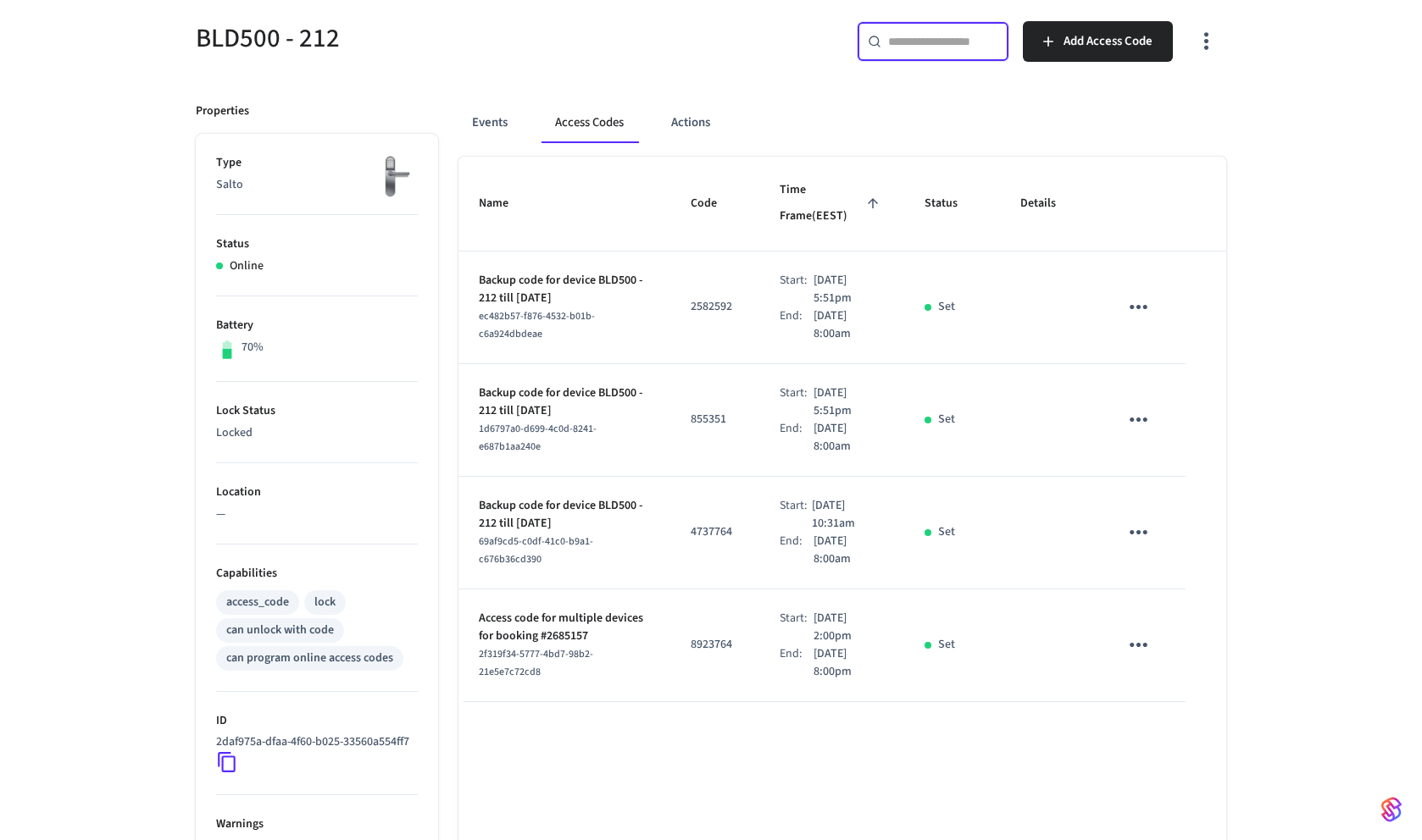
click at [708, 649] on p "8923764" at bounding box center [714, 645] width 49 height 18
click at [672, 128] on button "Actions" at bounding box center [690, 122] width 66 height 41
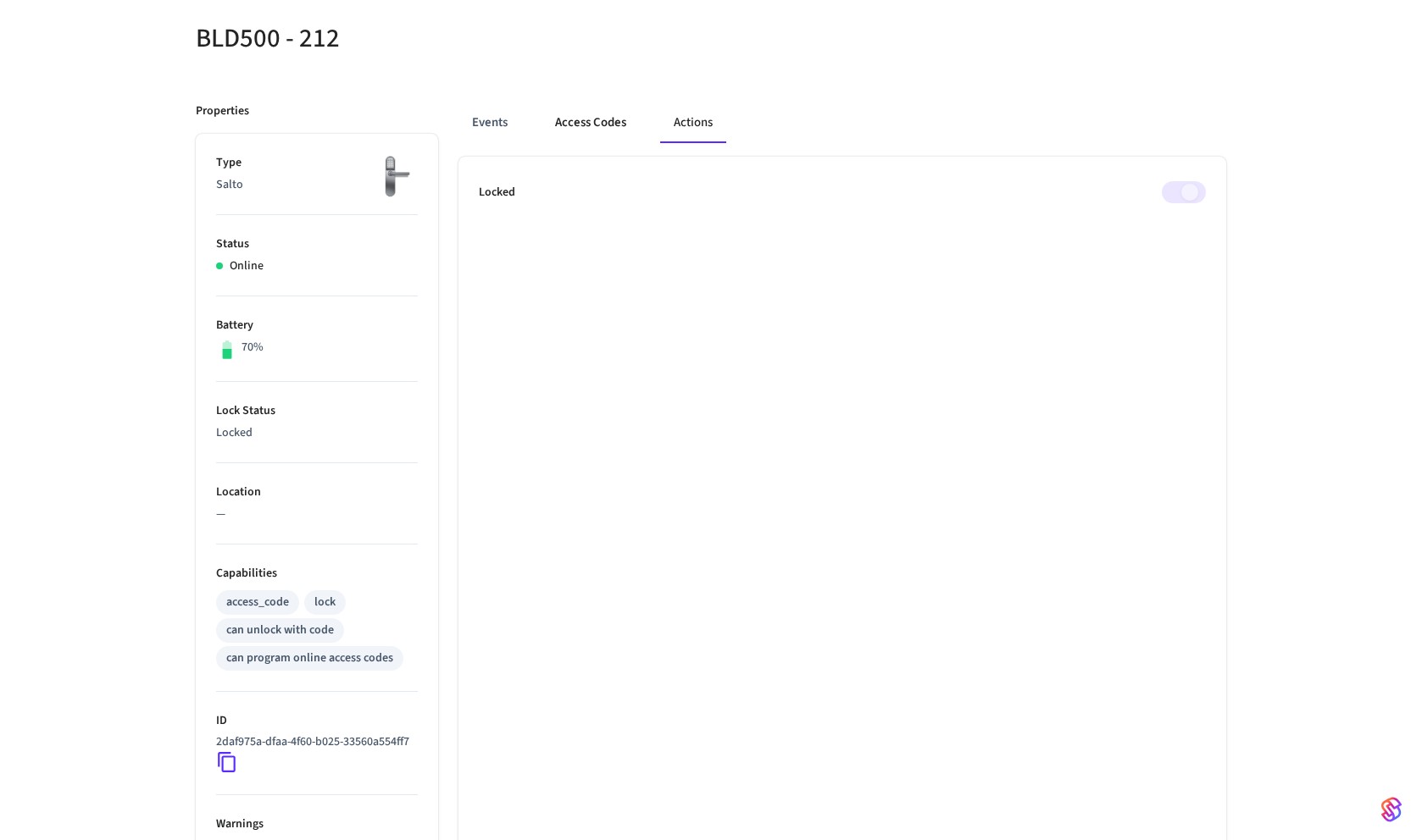
click at [613, 129] on button "Access Codes" at bounding box center [590, 122] width 98 height 41
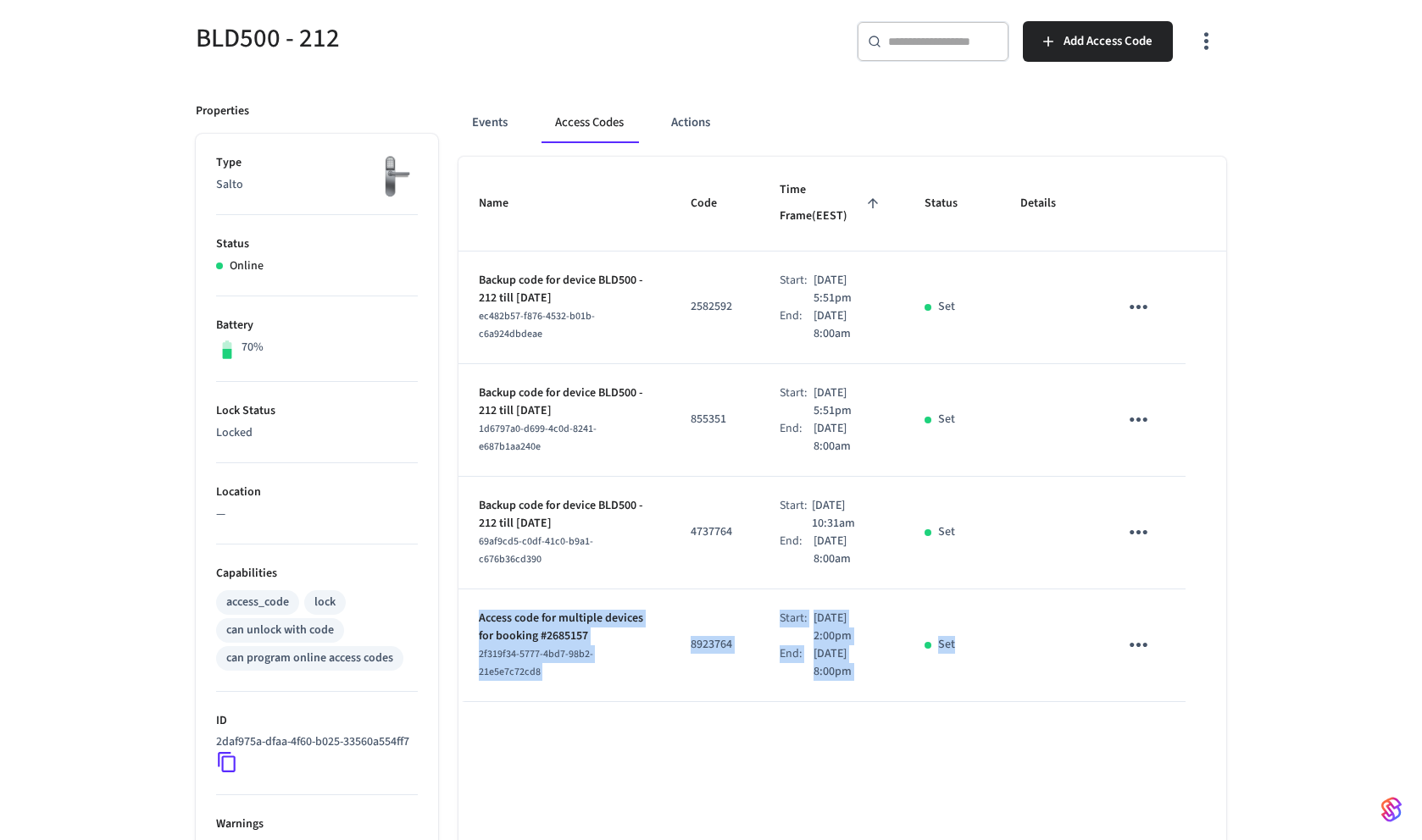
drag, startPoint x: 475, startPoint y: 615, endPoint x: 936, endPoint y: 700, distance: 468.8
click at [936, 700] on tr "Access code for multiple devices for booking #2685157 2f319f34-5777-4bd7-98b2-2…" at bounding box center [842, 646] width 767 height 113
copy tr "Access code for multiple devices for booking #2685157 2f319f34-5777-4bd7-98b2-2…"
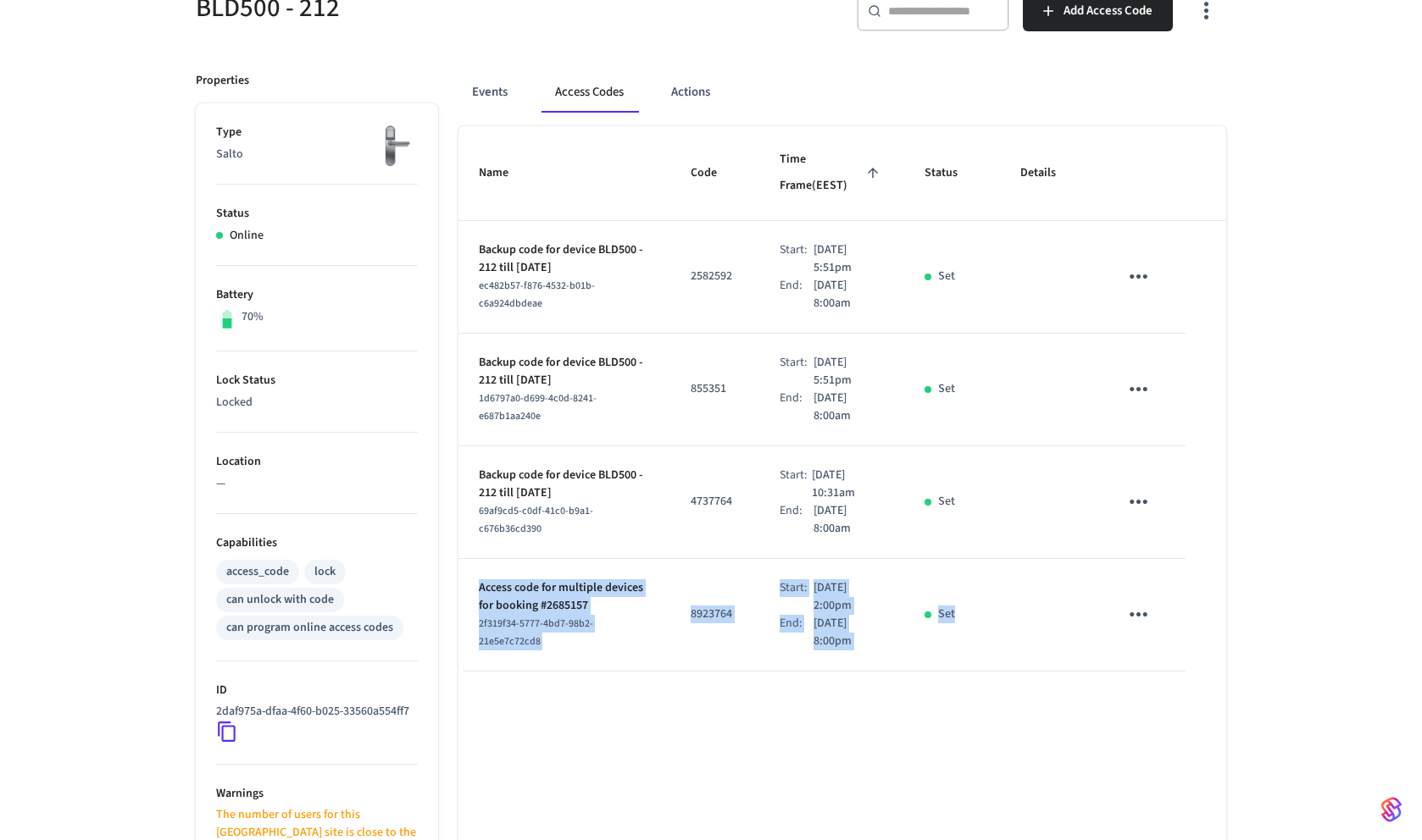
scroll to position [182, 0]
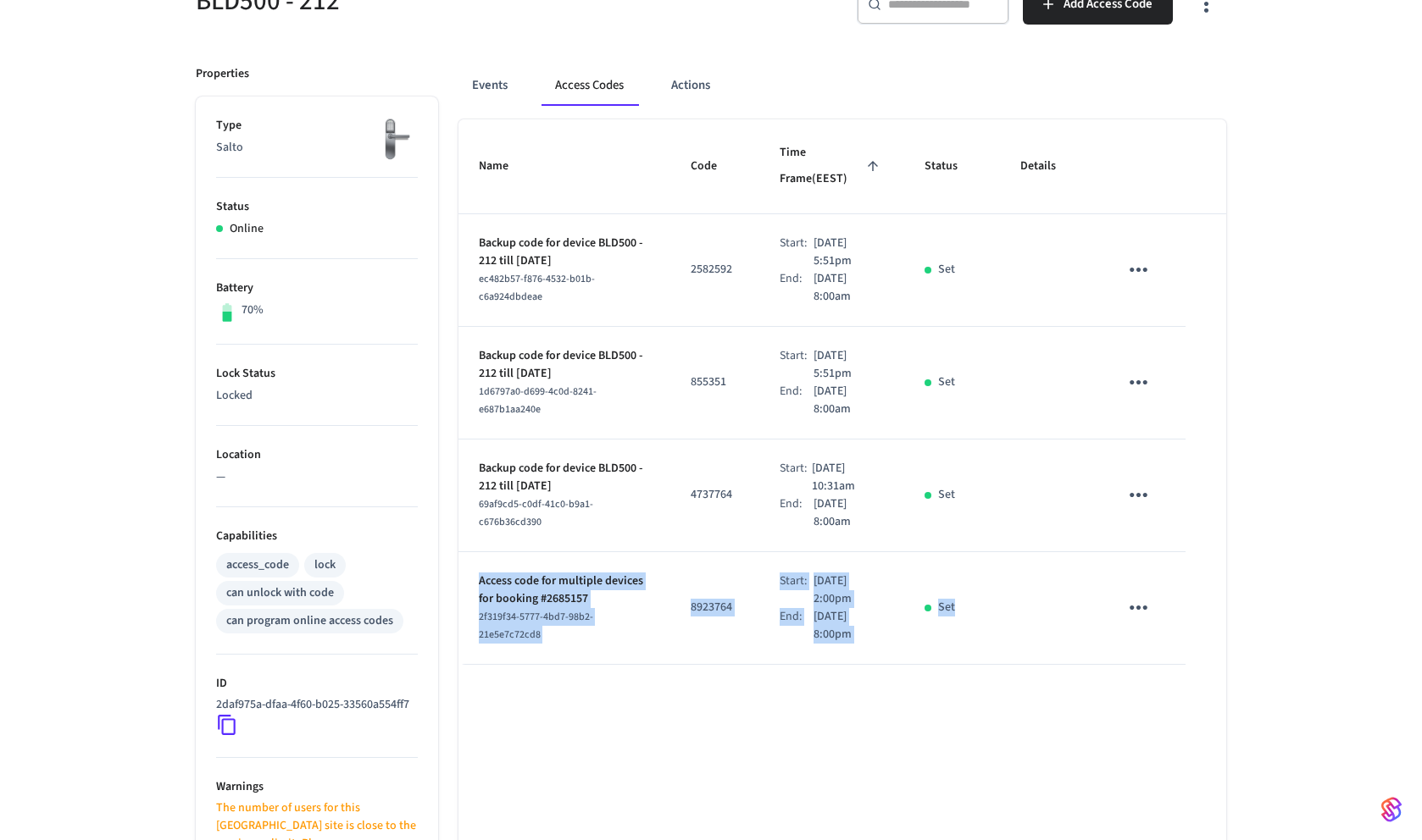
click at [725, 589] on td "8923764" at bounding box center [714, 609] width 89 height 113
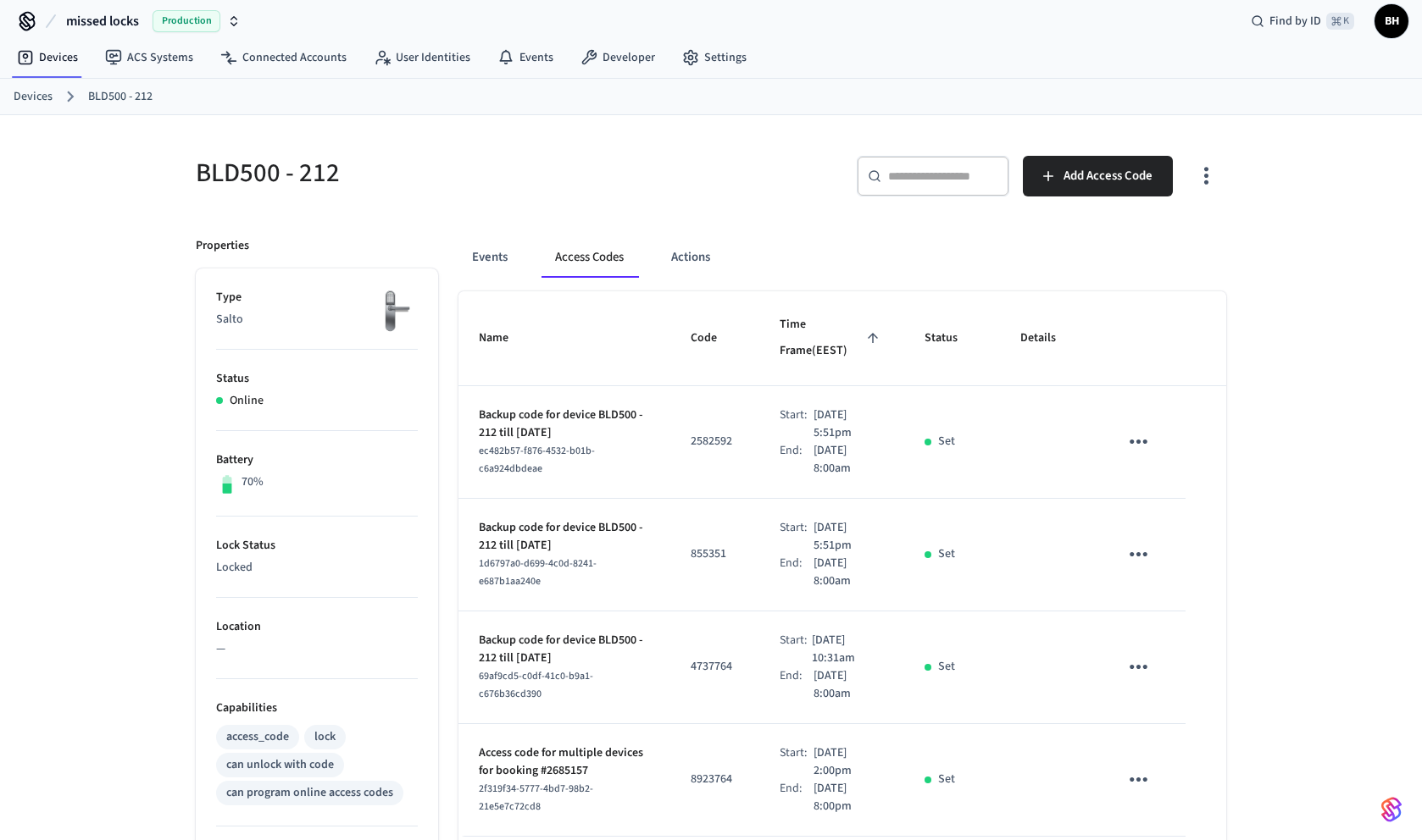
scroll to position [0, 0]
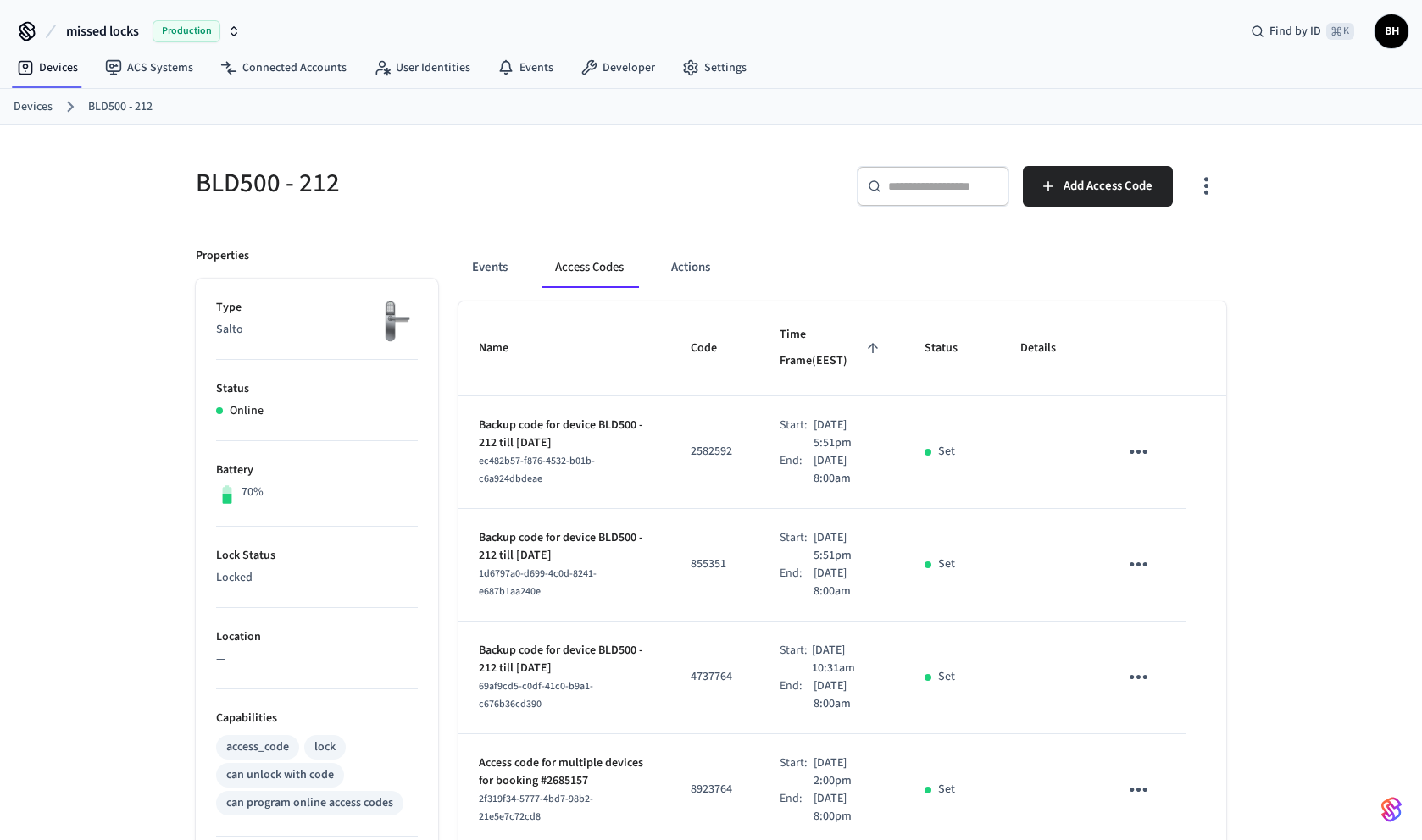
click at [305, 185] on h5 "BLD500 - 212" at bounding box center [448, 184] width 505 height 35
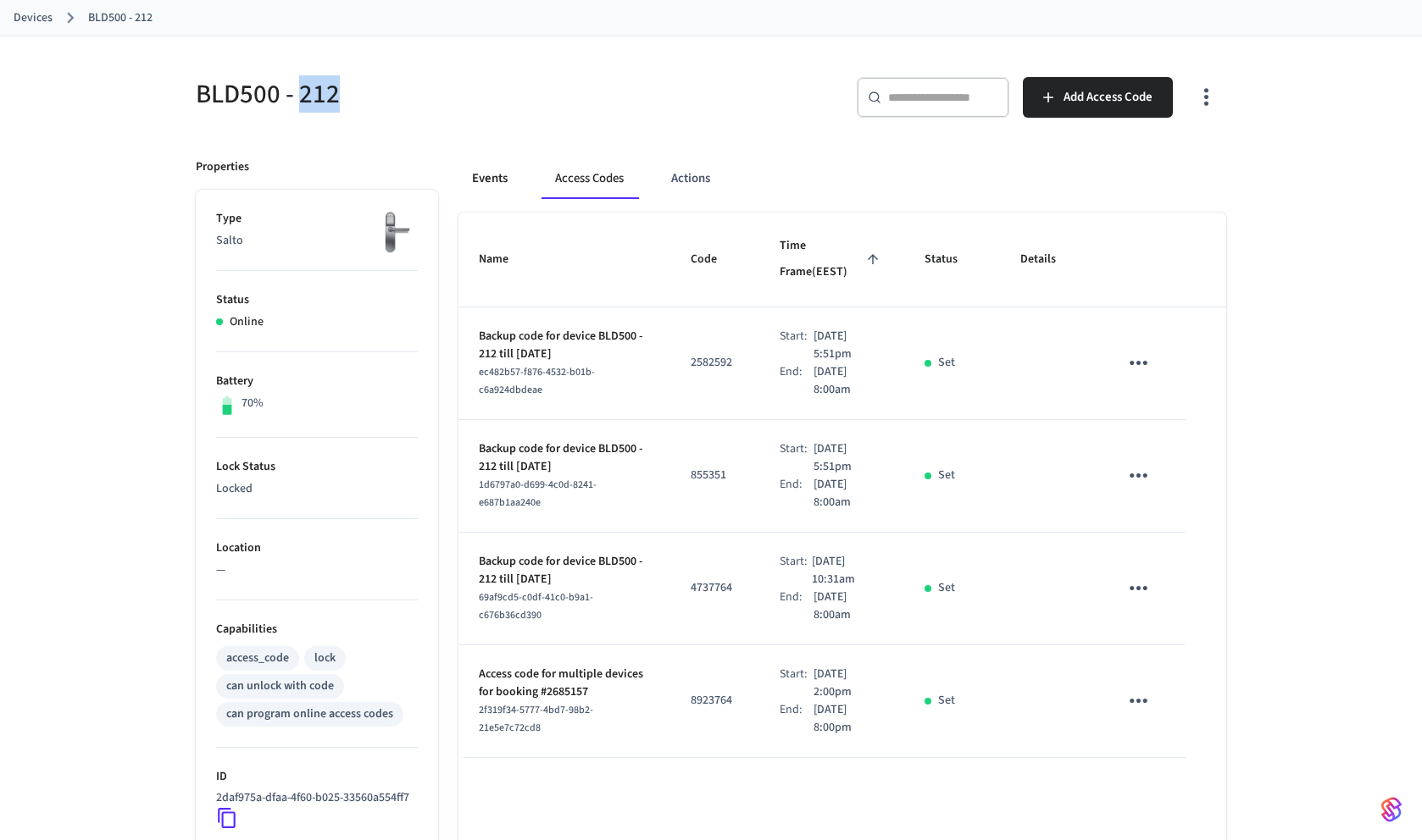
scroll to position [124, 0]
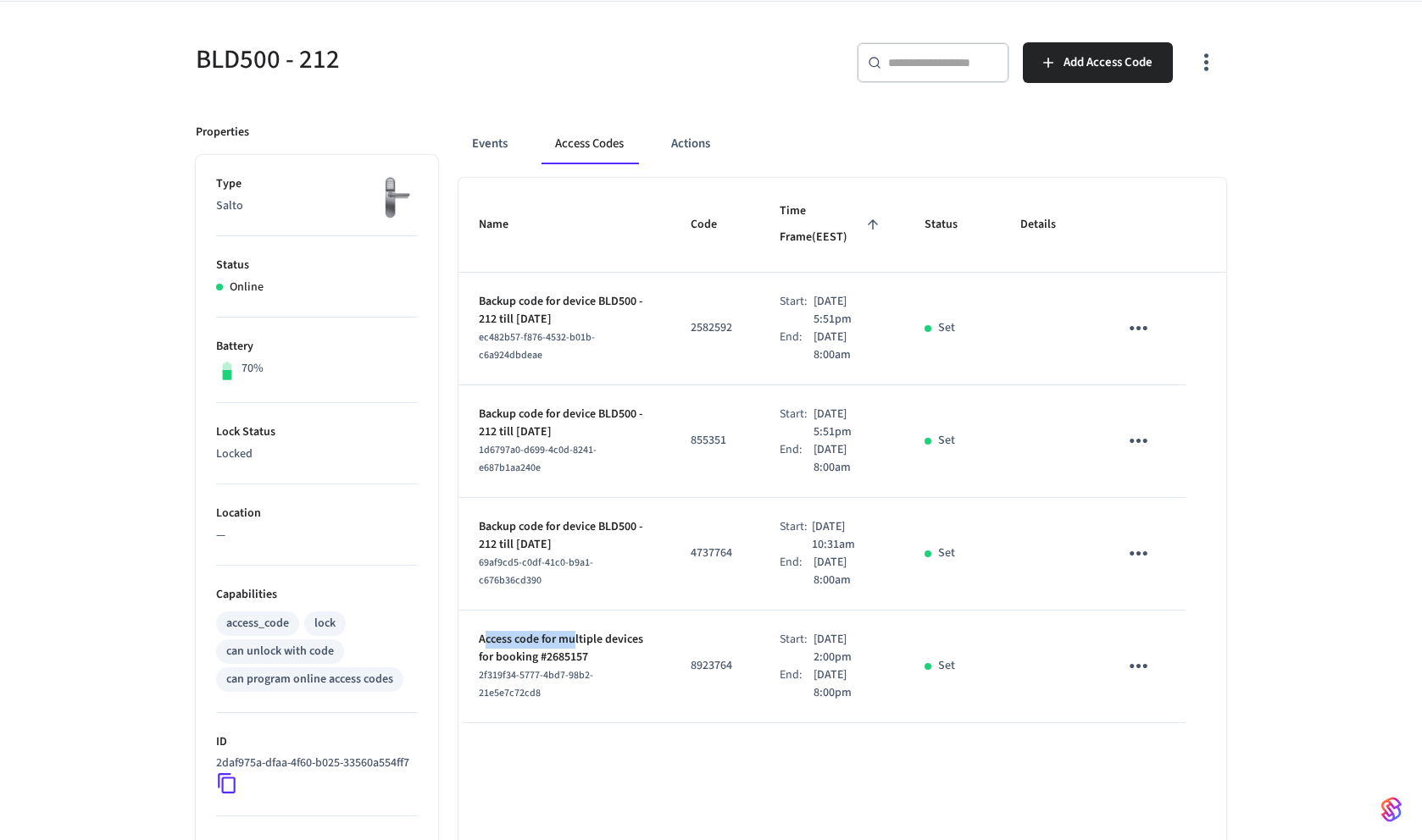
drag, startPoint x: 483, startPoint y: 636, endPoint x: 576, endPoint y: 643, distance: 93.3
click at [576, 643] on p "Access code for multiple devices for booking #2685157" at bounding box center [564, 648] width 171 height 36
click at [591, 660] on p "Access code for multiple devices for booking #2685157" at bounding box center [564, 648] width 171 height 36
click at [591, 658] on p "Access code for multiple devices for booking #2685157" at bounding box center [564, 648] width 171 height 36
click at [598, 661] on p "Access code for multiple devices for booking #2685157" at bounding box center [564, 648] width 171 height 36
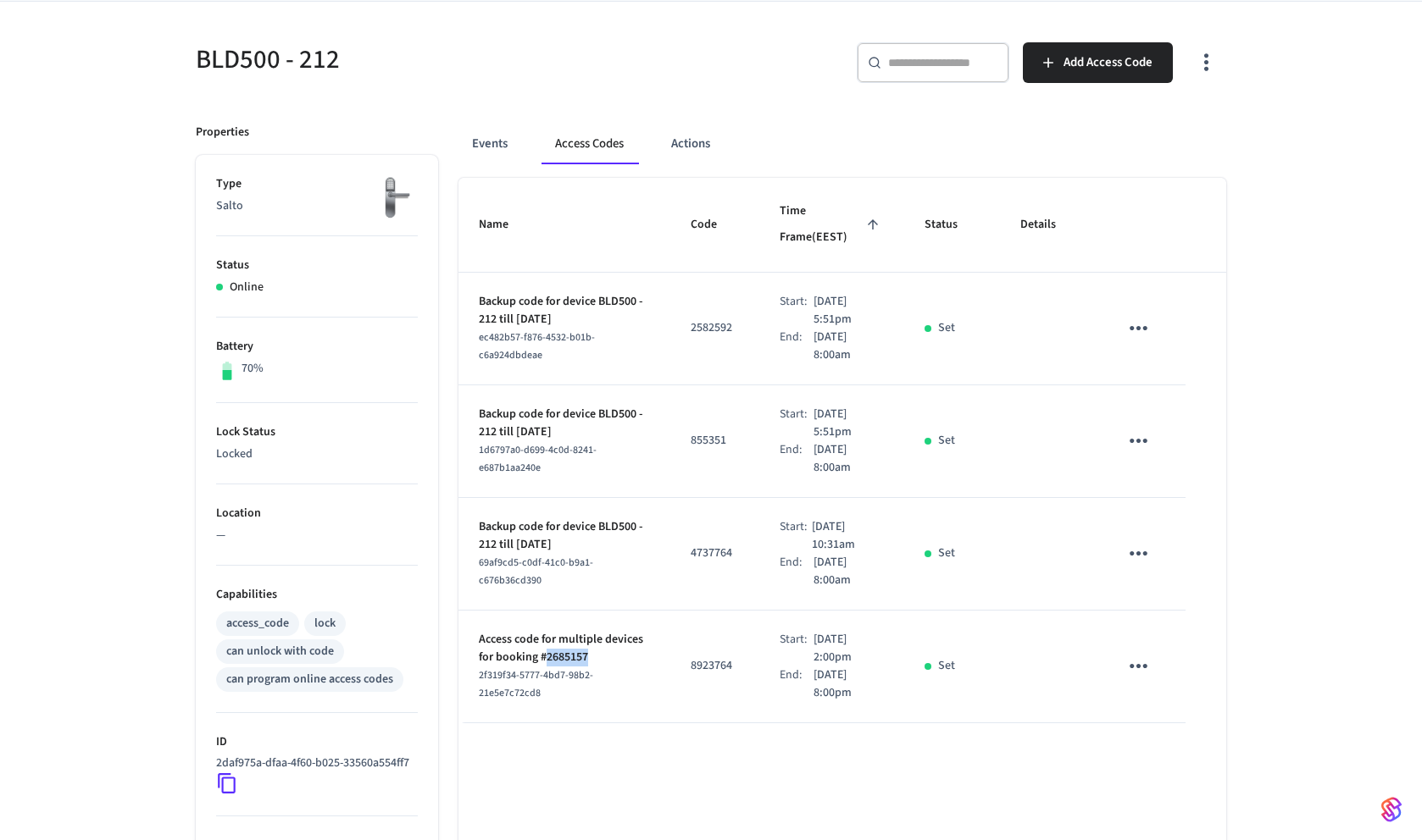
click at [598, 661] on p "Access code for multiple devices for booking #2685157" at bounding box center [564, 648] width 171 height 36
click at [694, 667] on p "8923764" at bounding box center [714, 666] width 49 height 18
click at [479, 674] on span "2f319f34-5777-4bd7-98b2-21e5e7c72cd8" at bounding box center [536, 684] width 114 height 32
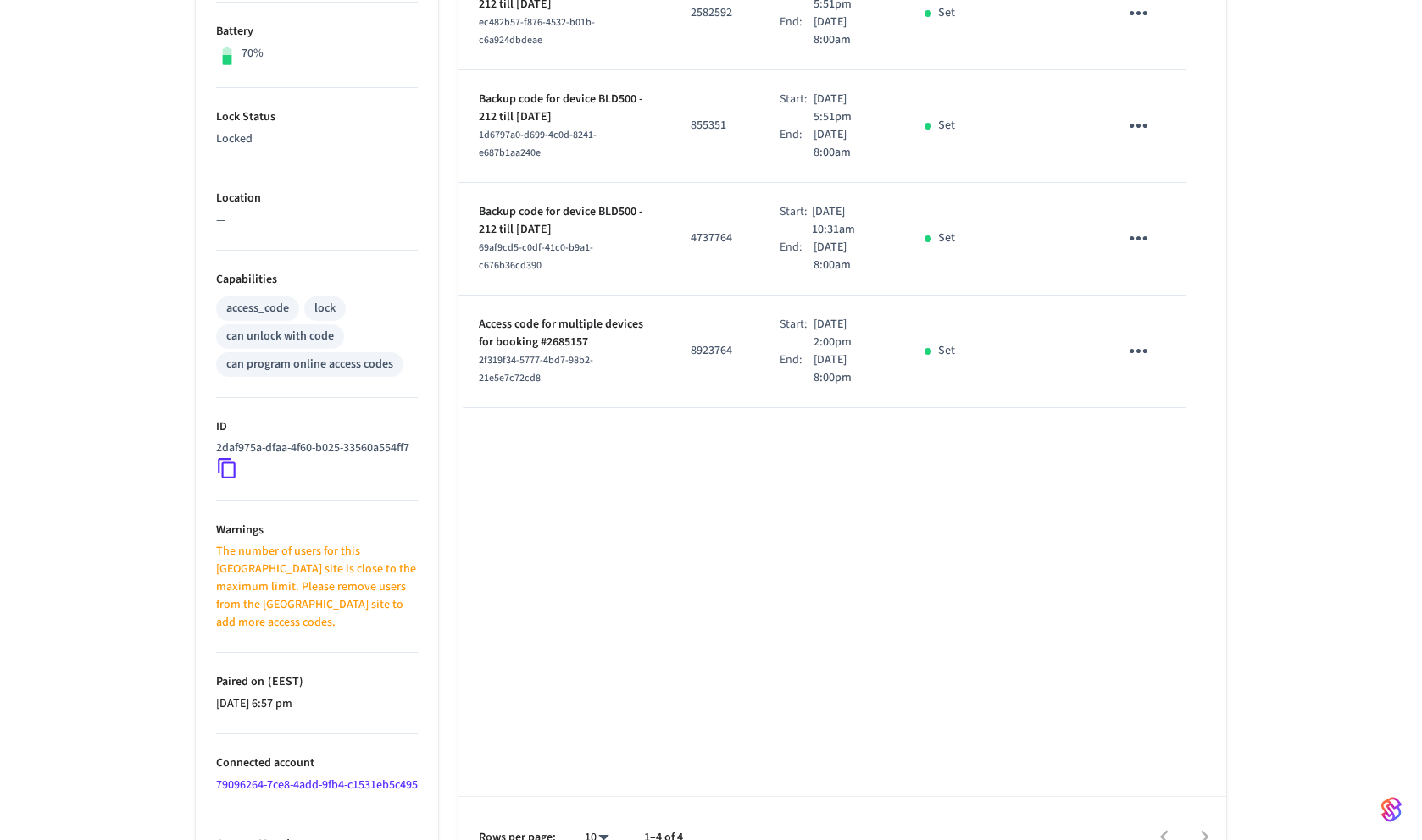
scroll to position [495, 0]
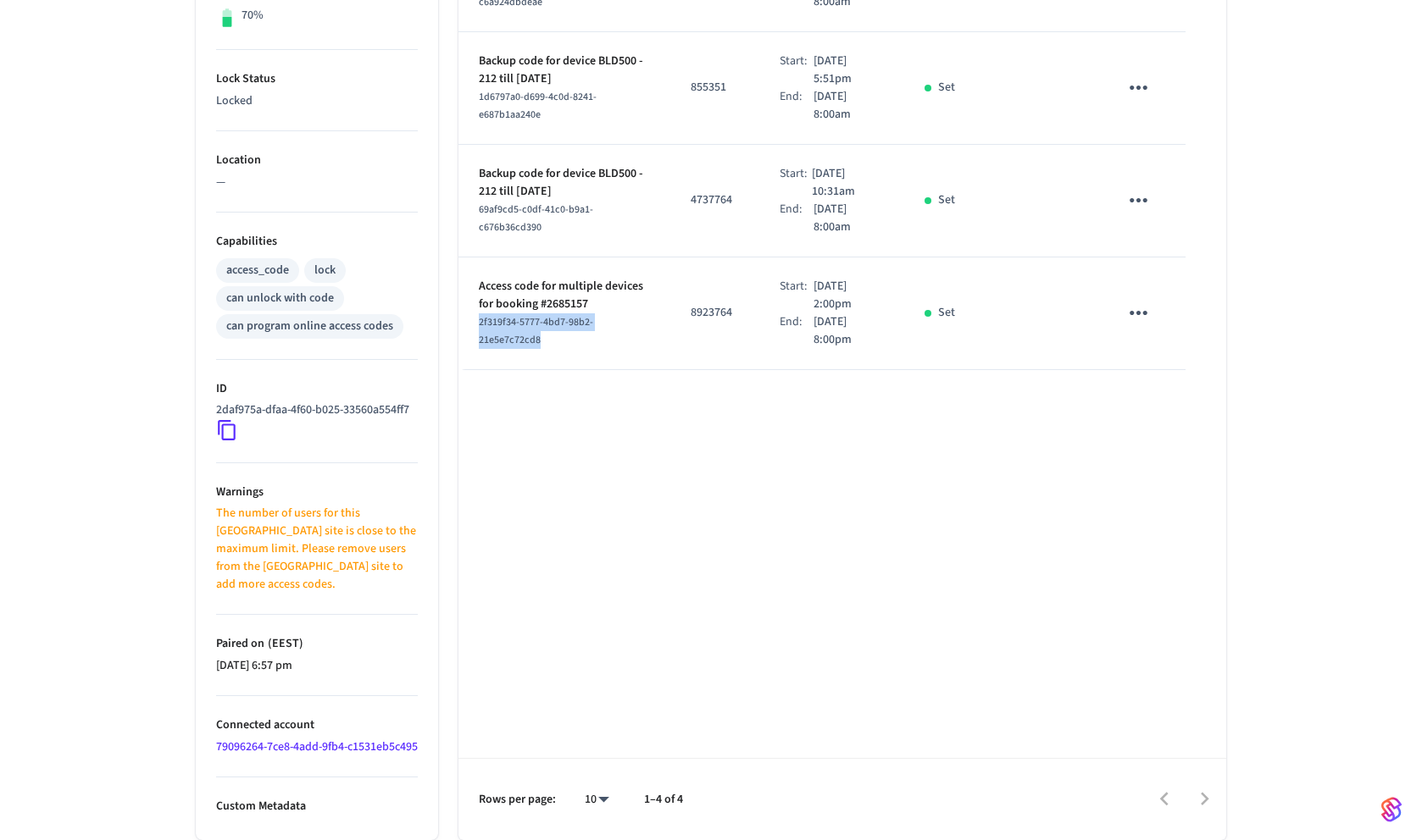
drag, startPoint x: 479, startPoint y: 307, endPoint x: 566, endPoint y: 316, distance: 87.5
click at [566, 316] on div "2f319f34-5777-4bd7-98b2-21e5e7c72cd8" at bounding box center [564, 331] width 171 height 36
copy span "2f319f34-5777-4bd7-98b2-21e5e7c72cd8"
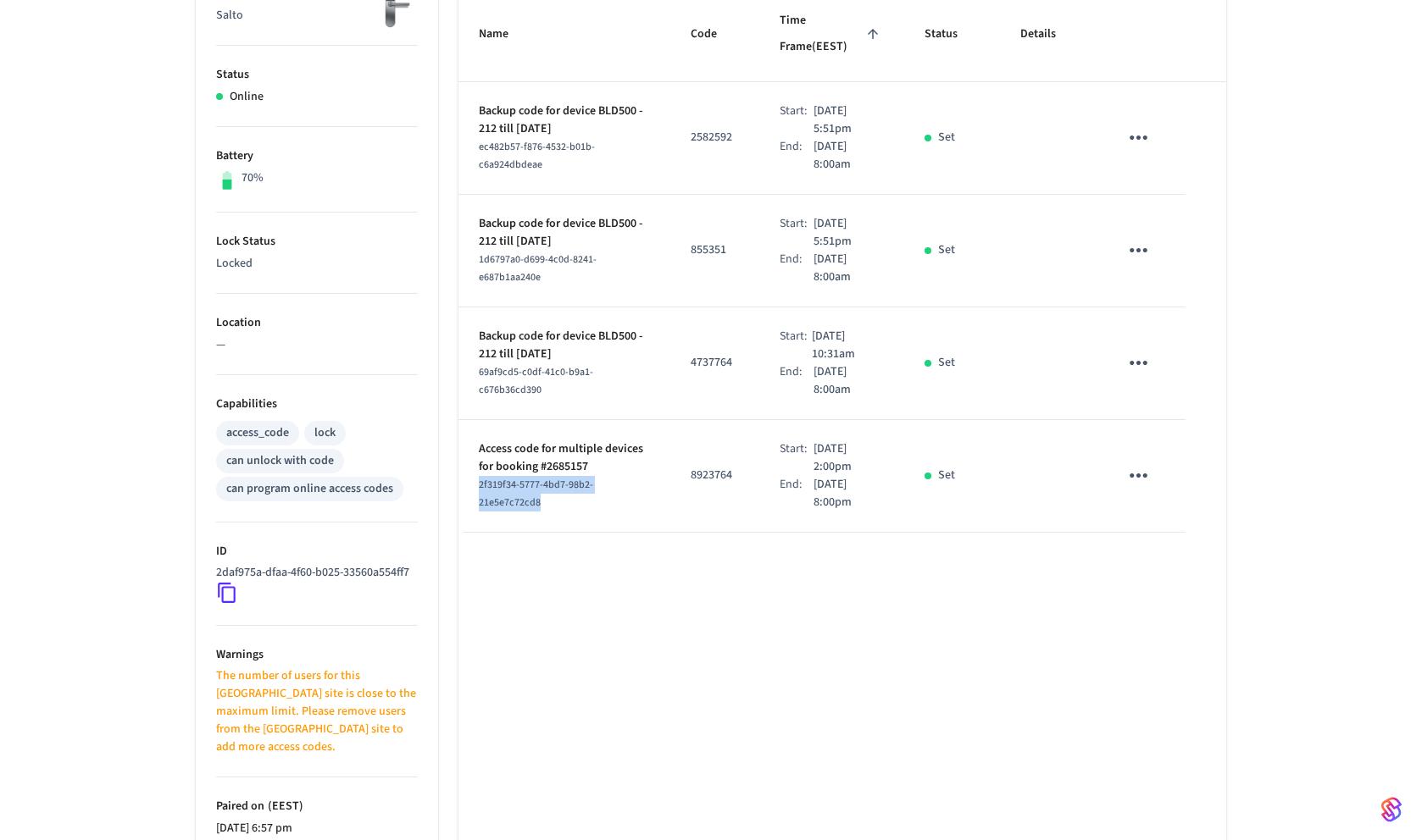
scroll to position [308, 0]
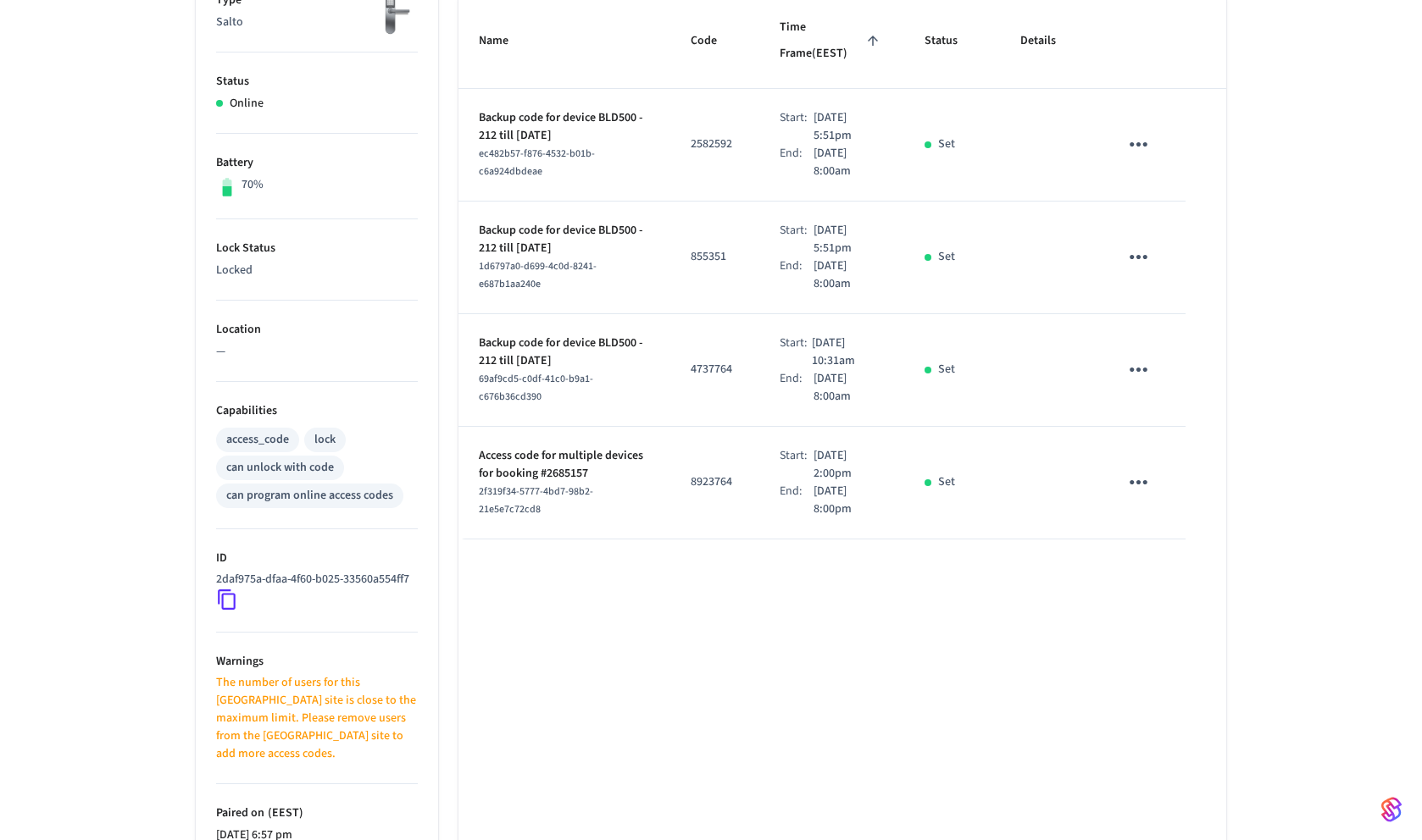
click at [603, 473] on p "Access code for multiple devices for booking #2685157" at bounding box center [564, 465] width 171 height 36
click at [708, 490] on p "8923764" at bounding box center [714, 482] width 49 height 18
click at [952, 483] on p "Set" at bounding box center [947, 482] width 17 height 18
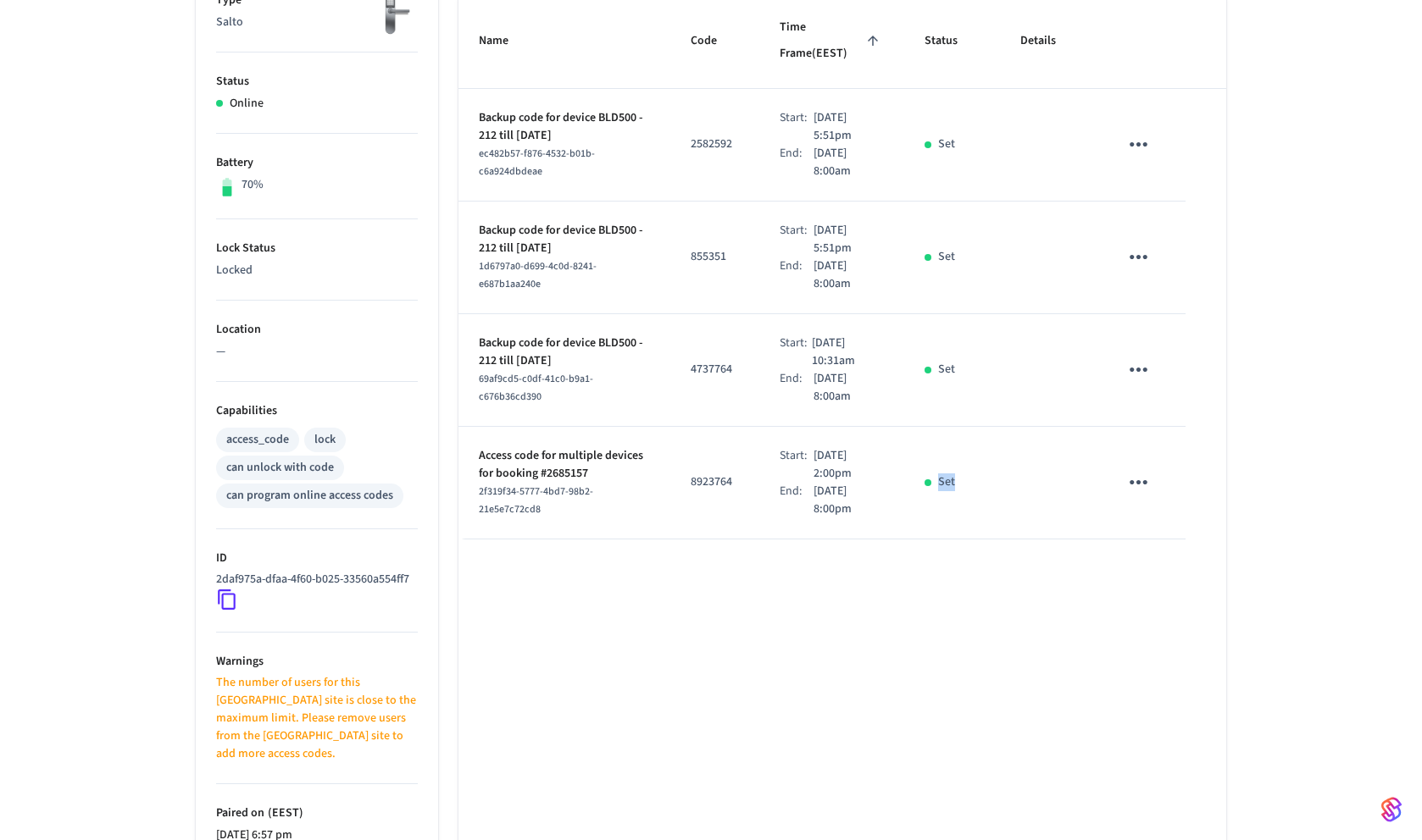
click at [952, 483] on p "Set" at bounding box center [947, 482] width 17 height 18
click at [703, 482] on p "8923764" at bounding box center [714, 482] width 49 height 18
drag, startPoint x: 479, startPoint y: 491, endPoint x: 538, endPoint y: 511, distance: 62.3
click at [538, 511] on span "2f319f34-5777-4bd7-98b2-21e5e7c72cd8" at bounding box center [536, 500] width 114 height 32
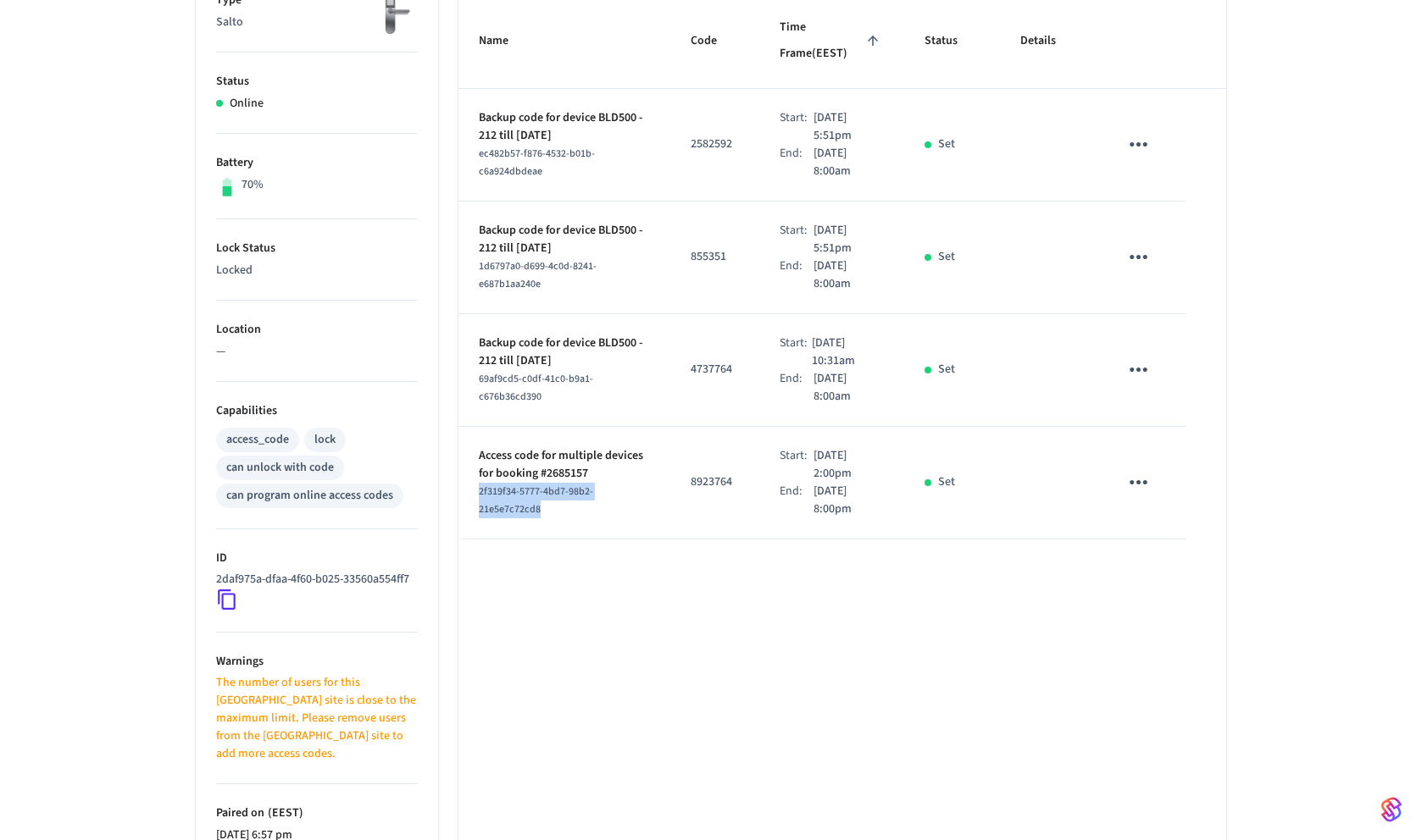
copy span "2f319f34-5777-4bd7-98b2-21e5e7c72cd8"
click at [546, 518] on td "Access code for multiple devices for booking #2685157 2f319f34-5777-4bd7-98b2-2…" at bounding box center [564, 484] width 212 height 113
drag, startPoint x: 546, startPoint y: 518, endPoint x: 492, endPoint y: 491, distance: 60.4
click at [492, 491] on td "Access code for multiple devices for booking #2685157 2f319f34-5777-4bd7-98b2-2…" at bounding box center [564, 484] width 212 height 113
copy span "2f319f34-5777-4bd7-98b2-21e5e7c72cd8"
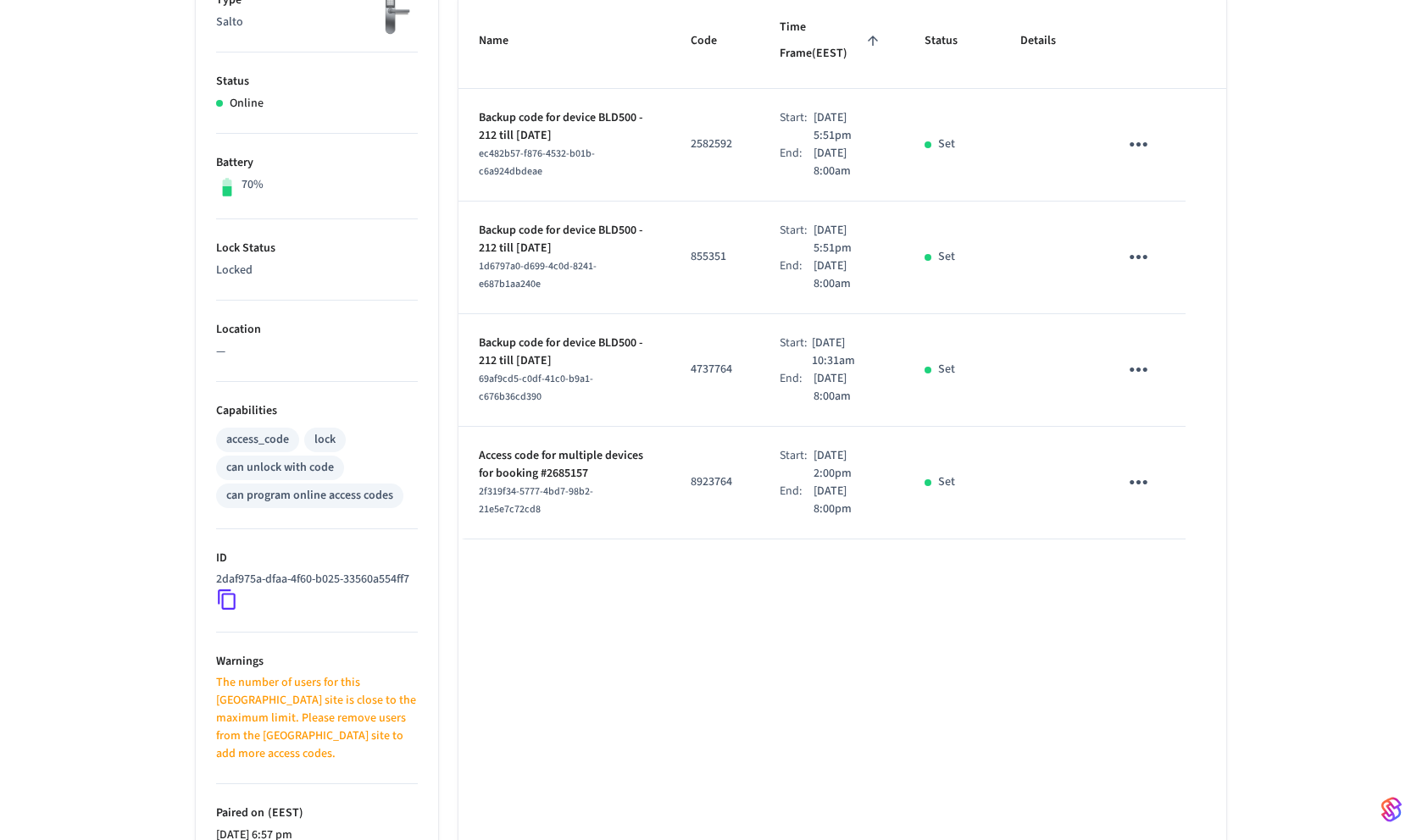
click at [699, 479] on p "8923764" at bounding box center [714, 482] width 49 height 18
copy p "8923764"
